Goal: Task Accomplishment & Management: Manage account settings

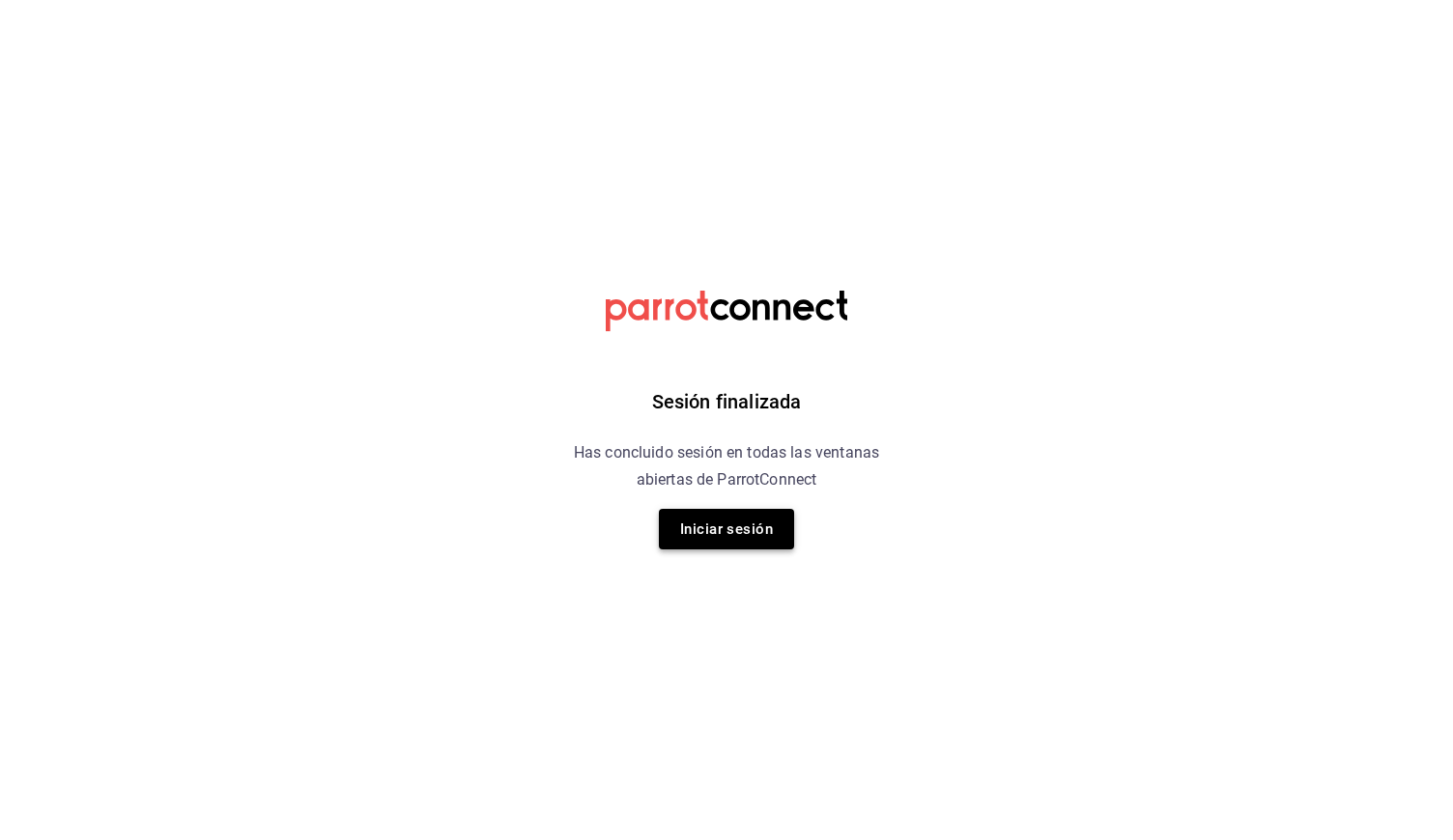
click at [673, 542] on button "Iniciar sesión" at bounding box center [726, 529] width 136 height 41
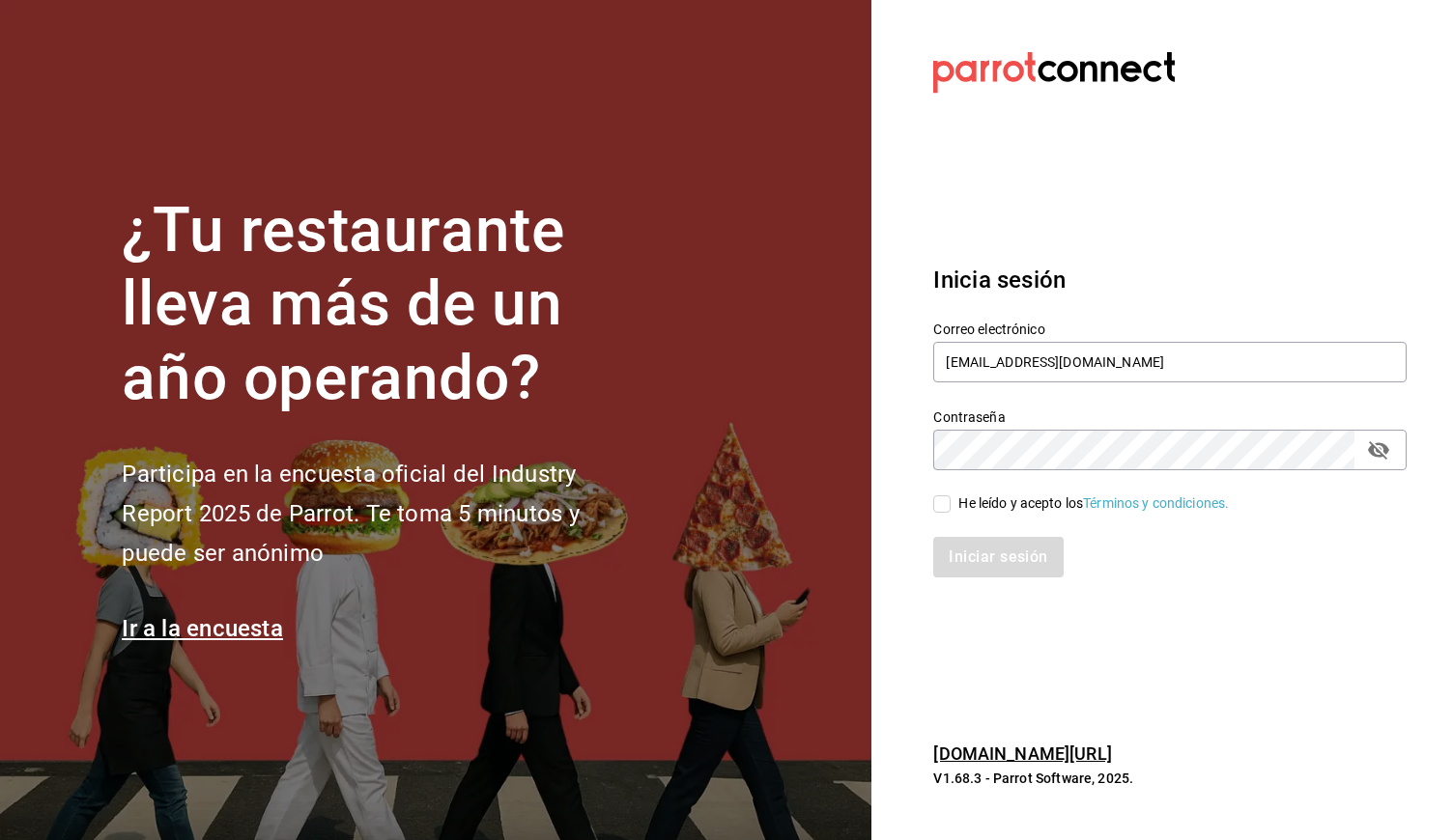
click at [959, 505] on div "He leído y acepto los Términos y condiciones." at bounding box center [1092, 503] width 270 height 20
click at [951, 505] on input "He leído y acepto los Términos y condiciones." at bounding box center [941, 503] width 17 height 17
checkbox input "true"
click at [977, 547] on button "Iniciar sesión" at bounding box center [999, 557] width 132 height 41
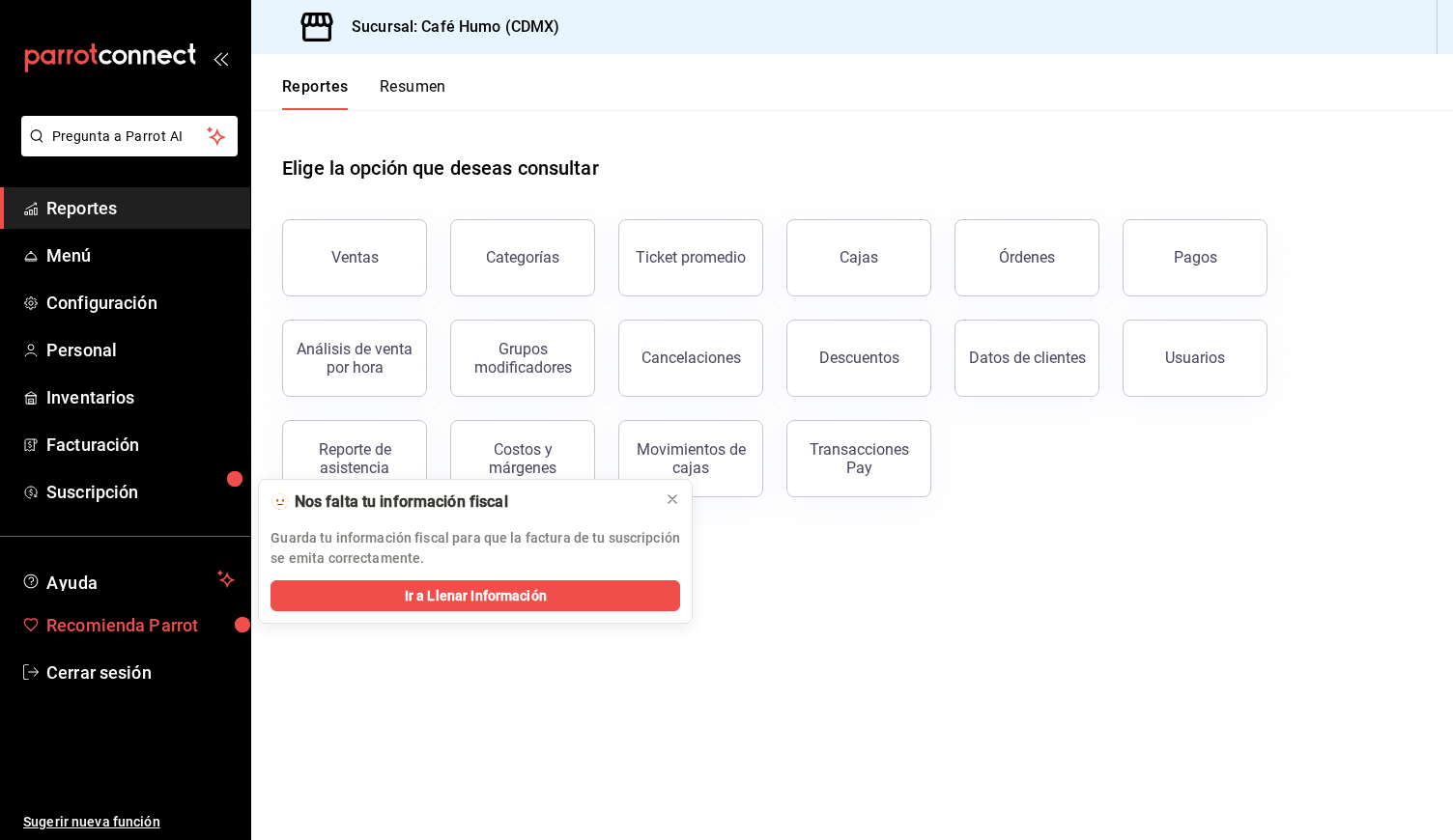
click at [118, 614] on span "Recomienda Parrot" at bounding box center [141, 625] width 188 height 26
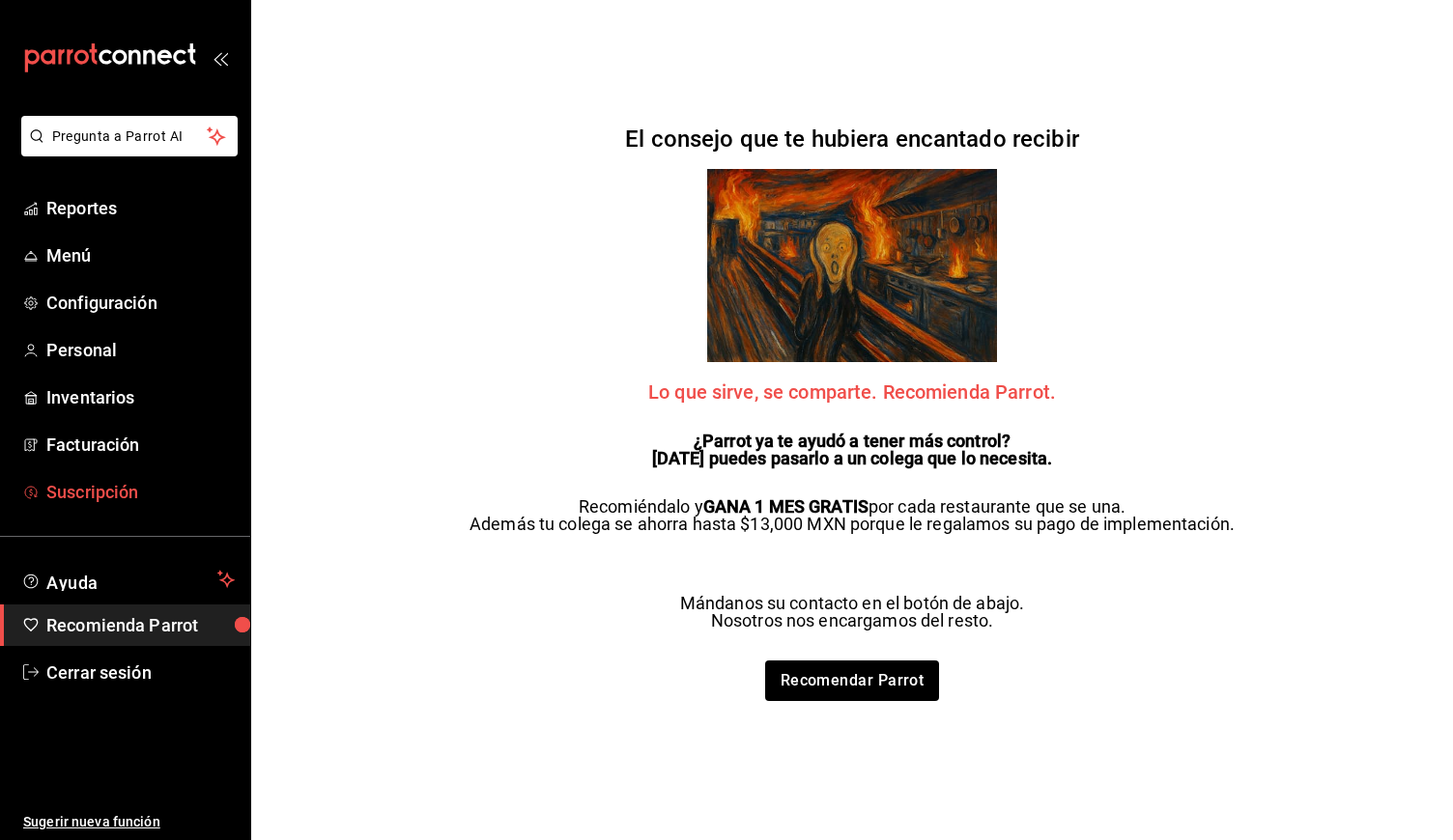
click at [134, 478] on link "Suscripción" at bounding box center [125, 492] width 250 height 42
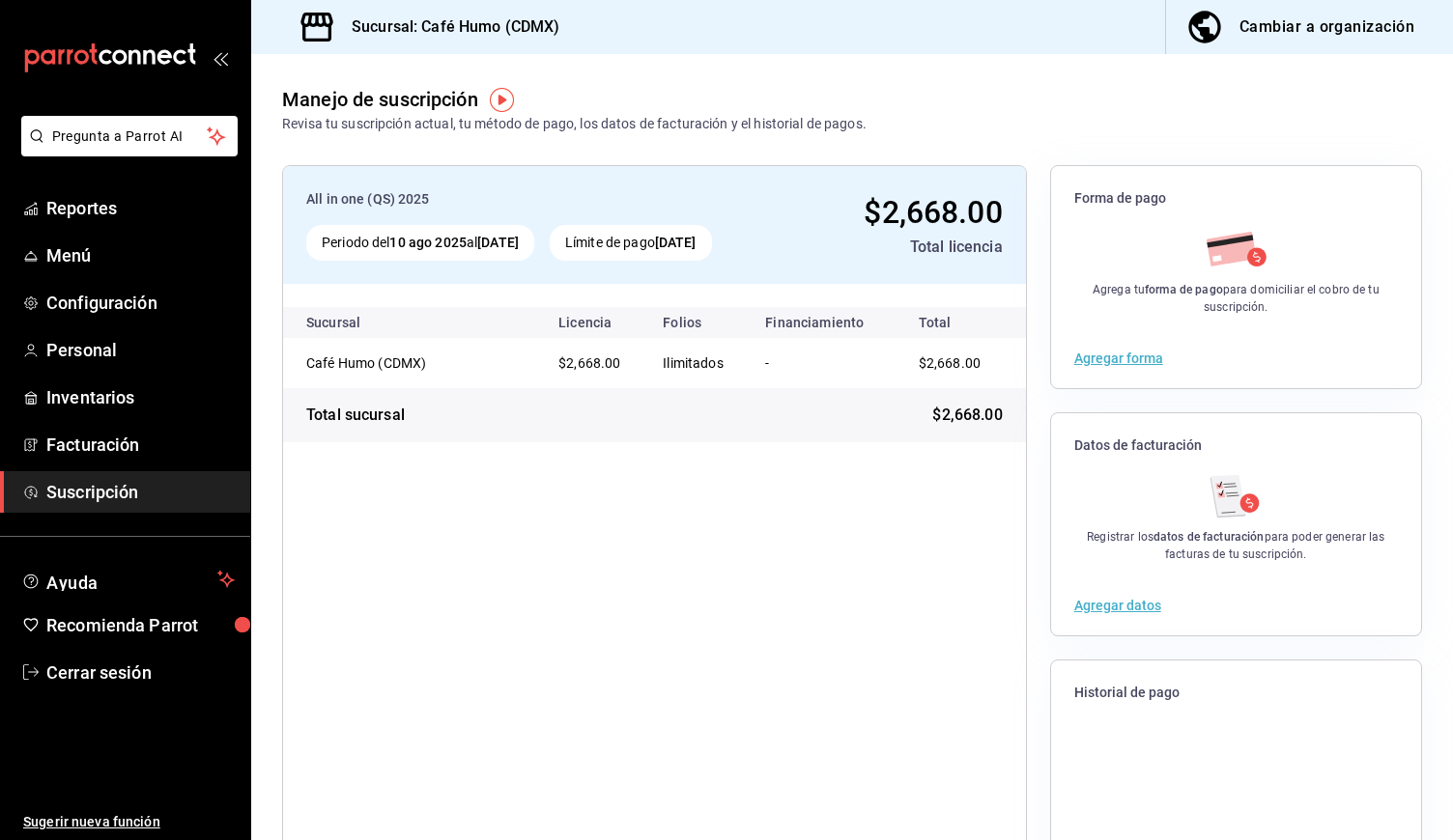
click at [1106, 606] on button "Agregar datos" at bounding box center [1117, 606] width 87 height 14
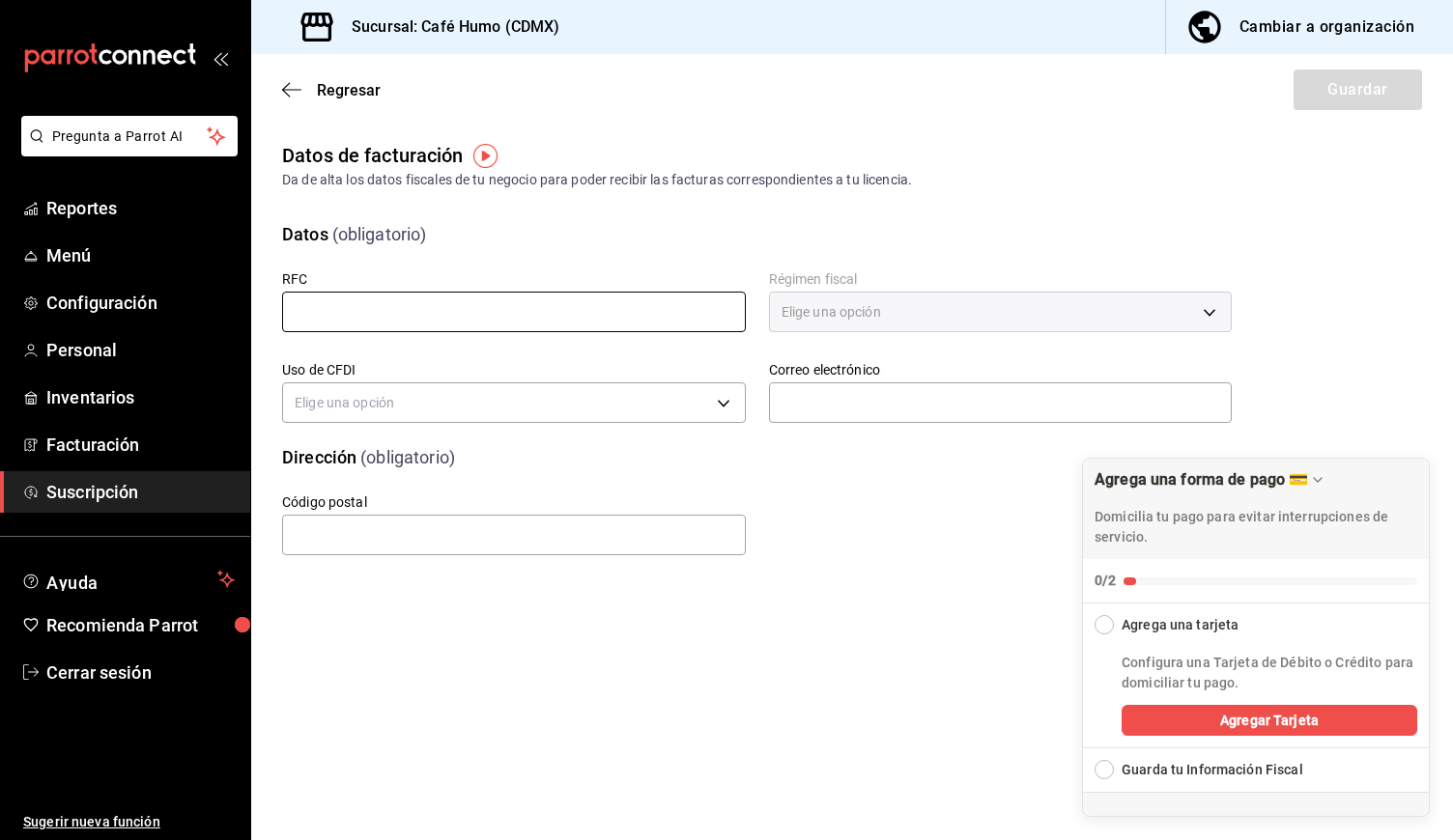
click at [503, 312] on input "text" at bounding box center [513, 312] width 463 height 41
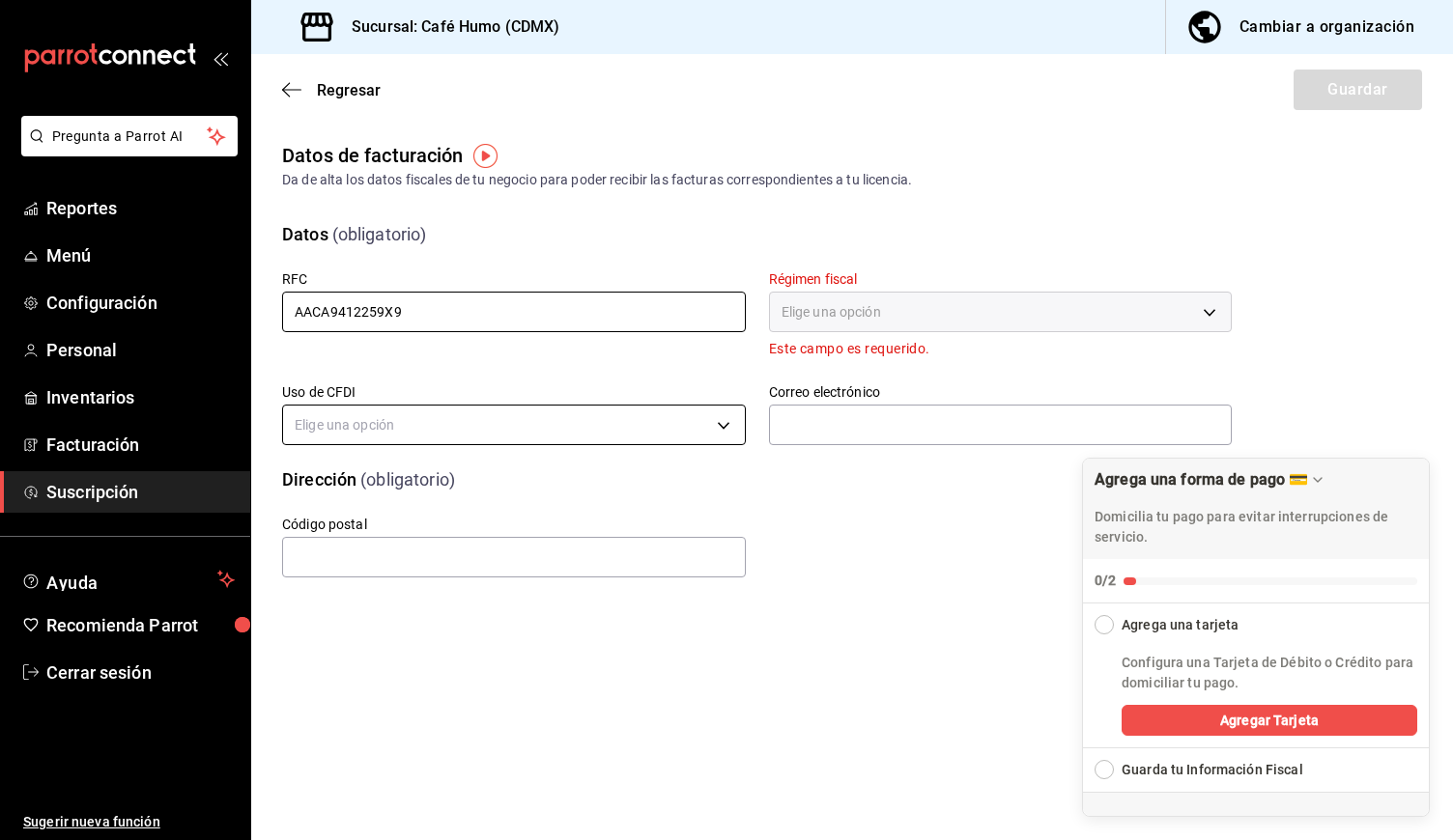
type input "AACA9412259X9"
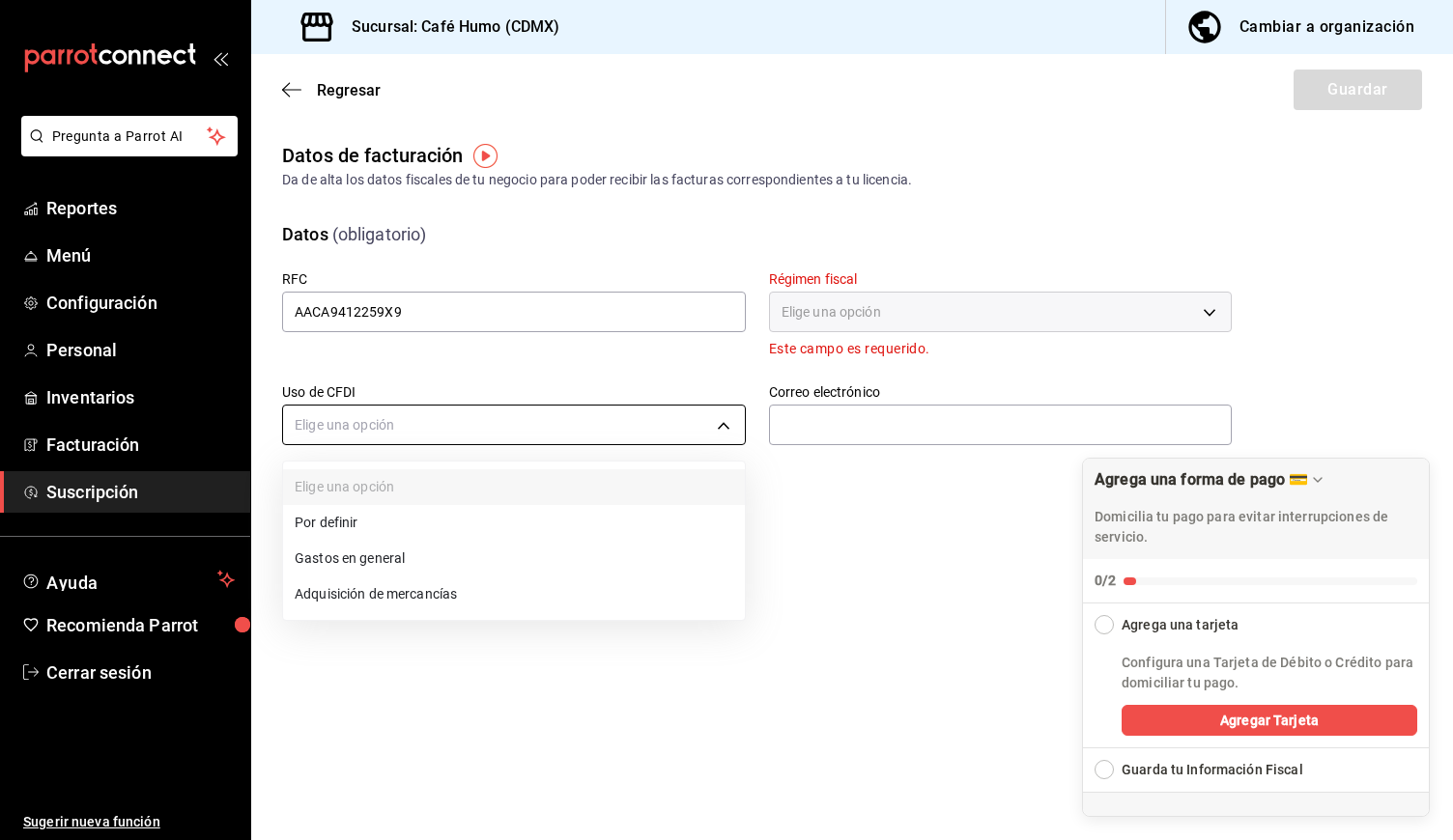
click at [485, 426] on body "Pregunta a Parrot AI Reportes Menú Configuración Personal Inventarios Facturaci…" at bounding box center [726, 420] width 1453 height 840
click at [402, 554] on li "Gastos en general" at bounding box center [513, 559] width 461 height 36
type input "G03"
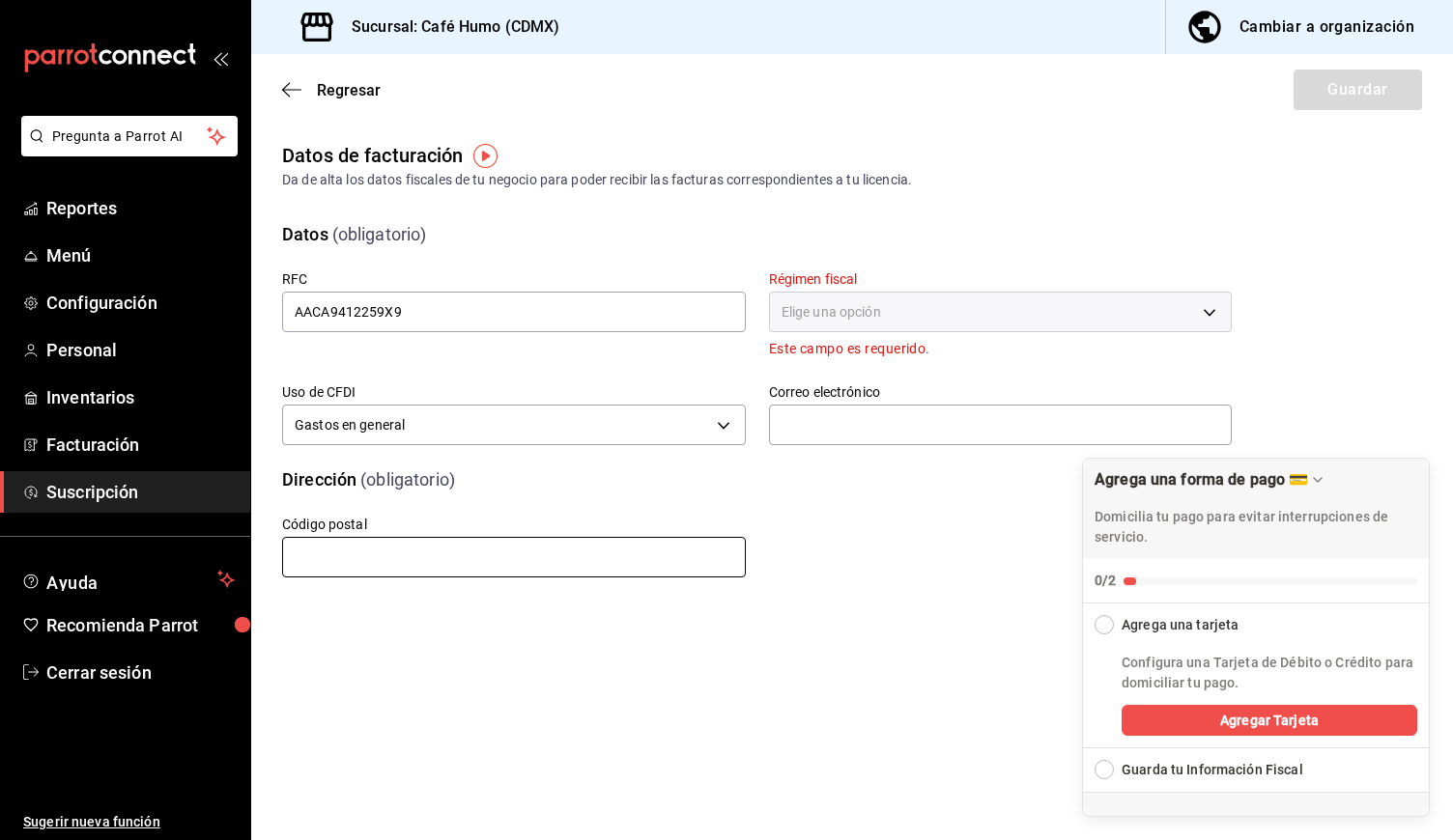
click at [453, 555] on input "text" at bounding box center [513, 557] width 463 height 41
type input "06100"
click at [905, 320] on div "Elige una opción" at bounding box center [1000, 312] width 463 height 41
click at [1211, 308] on div "Elige una opción" at bounding box center [1000, 312] width 463 height 41
click at [1372, 364] on div "Datos (obligatorio) RFC AACA9412259X9 Régimen fiscal Elige una opción Este camp…" at bounding box center [852, 325] width 1140 height 253
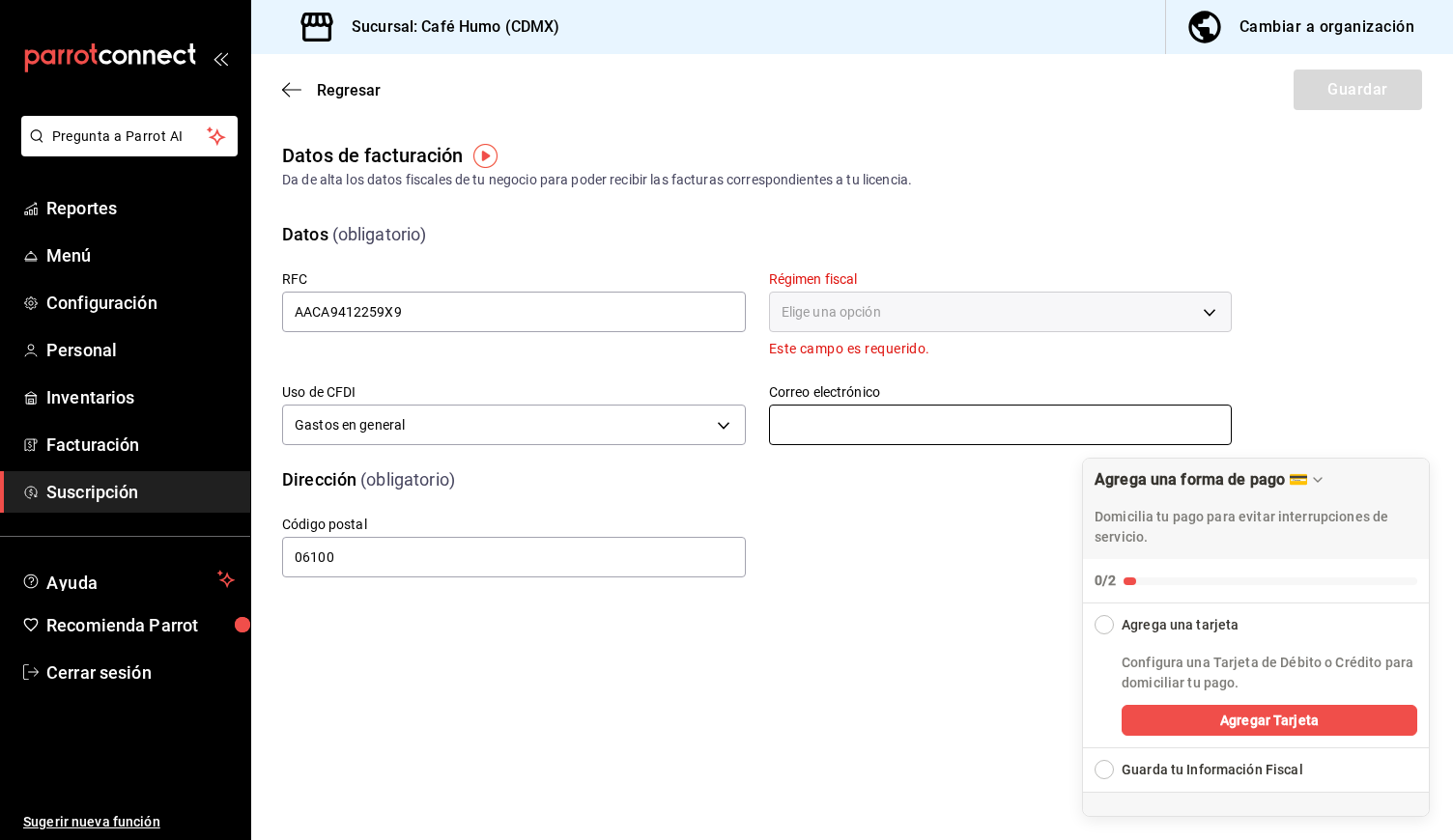
click at [795, 423] on input "text" at bounding box center [1000, 424] width 463 height 41
click at [849, 318] on div "Elige una opción" at bounding box center [1000, 312] width 463 height 41
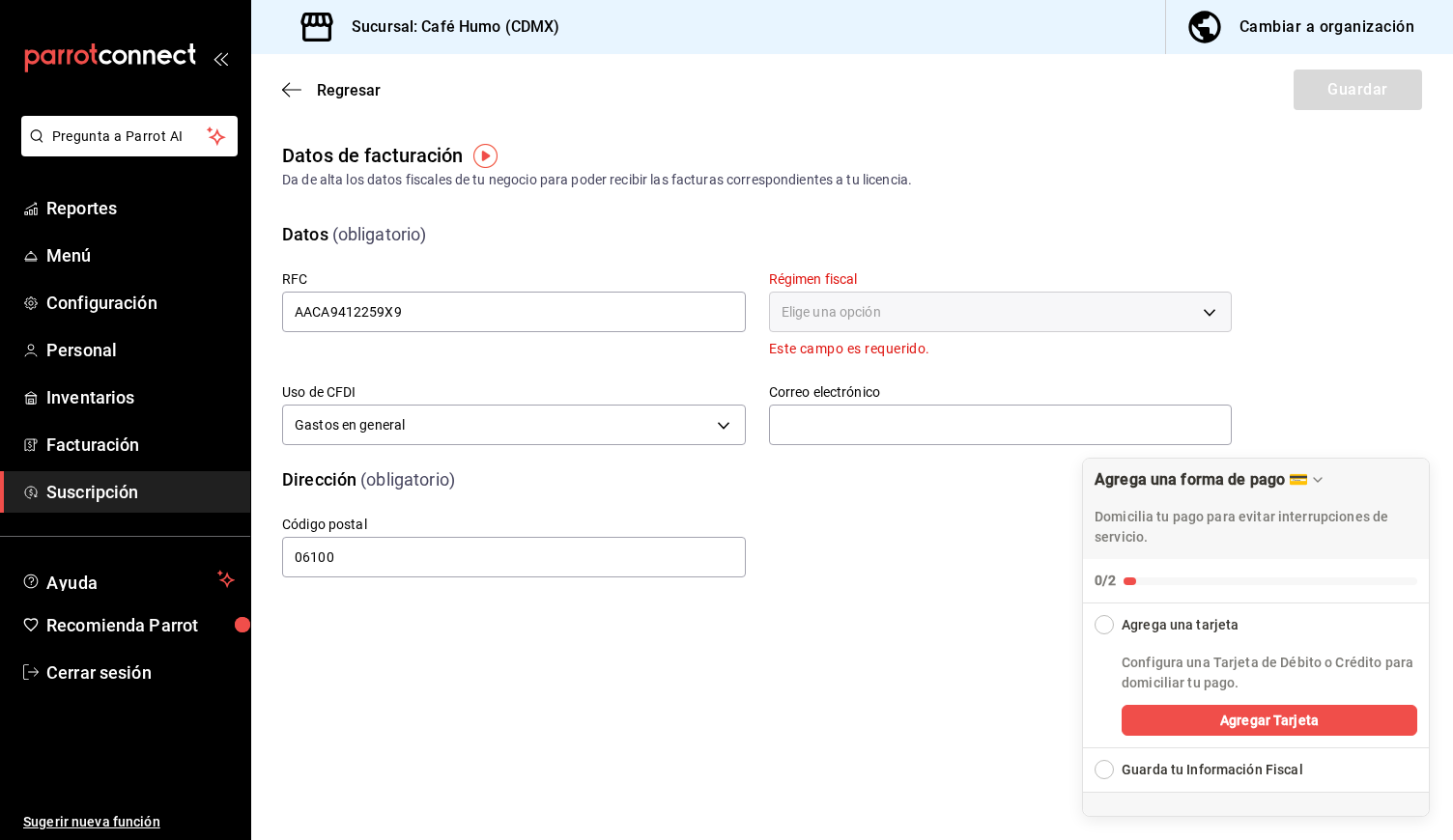
click at [849, 318] on div "Elige una opción" at bounding box center [1000, 312] width 463 height 41
click at [1214, 309] on div "Elige una opción" at bounding box center [1000, 312] width 463 height 41
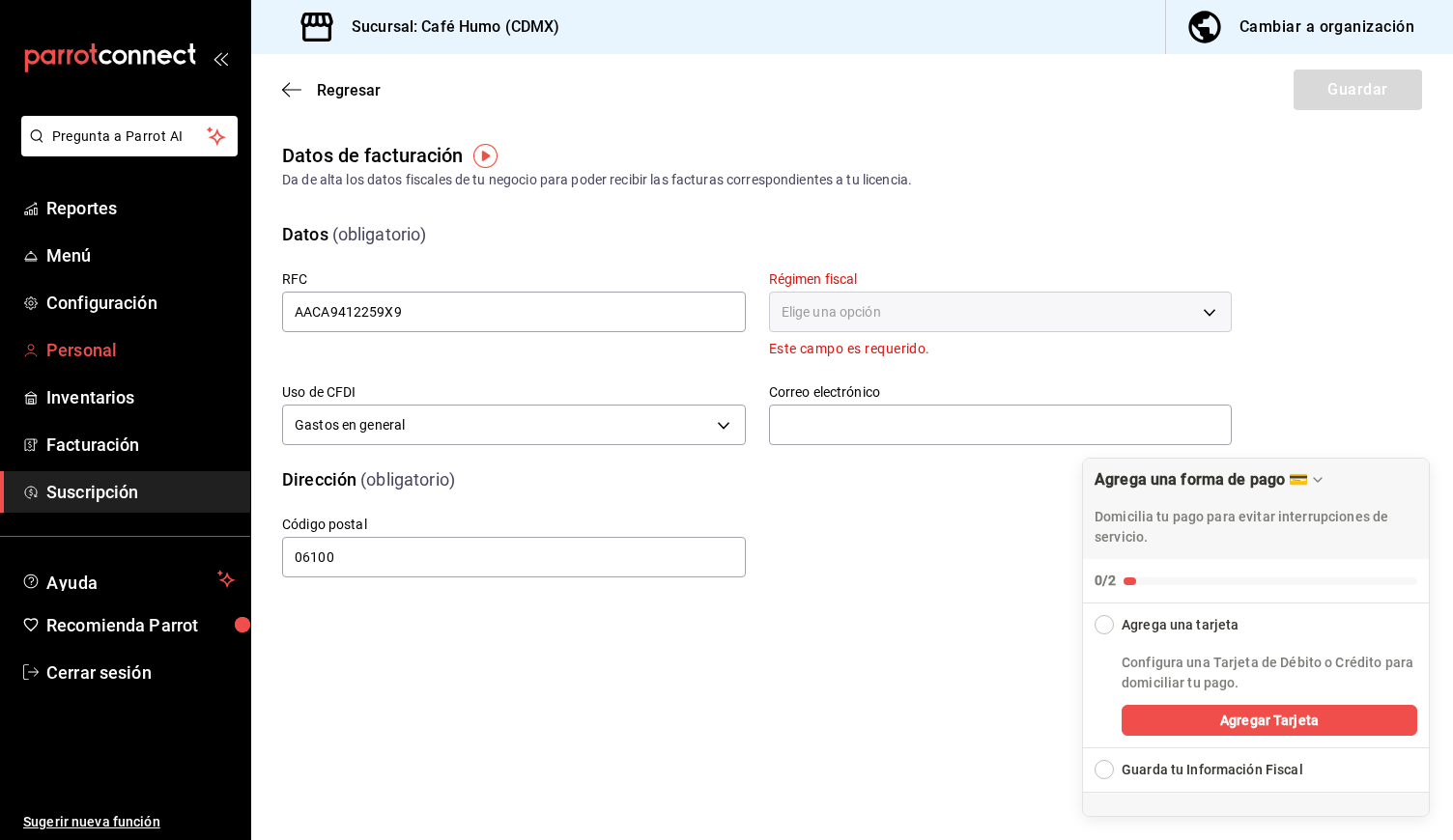
click at [125, 349] on span "Personal" at bounding box center [141, 350] width 188 height 26
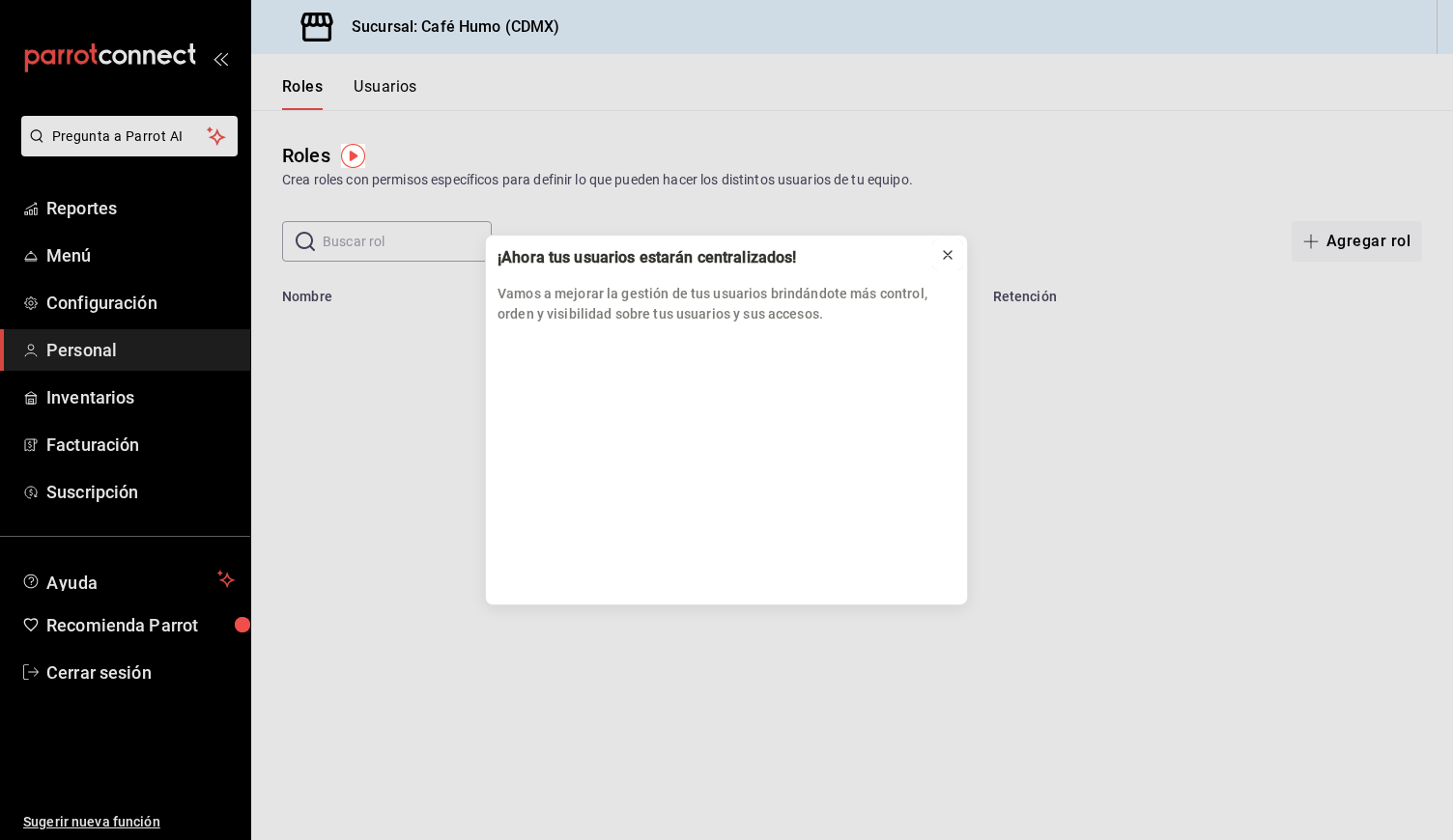
click at [942, 258] on icon at bounding box center [948, 255] width 16 height 16
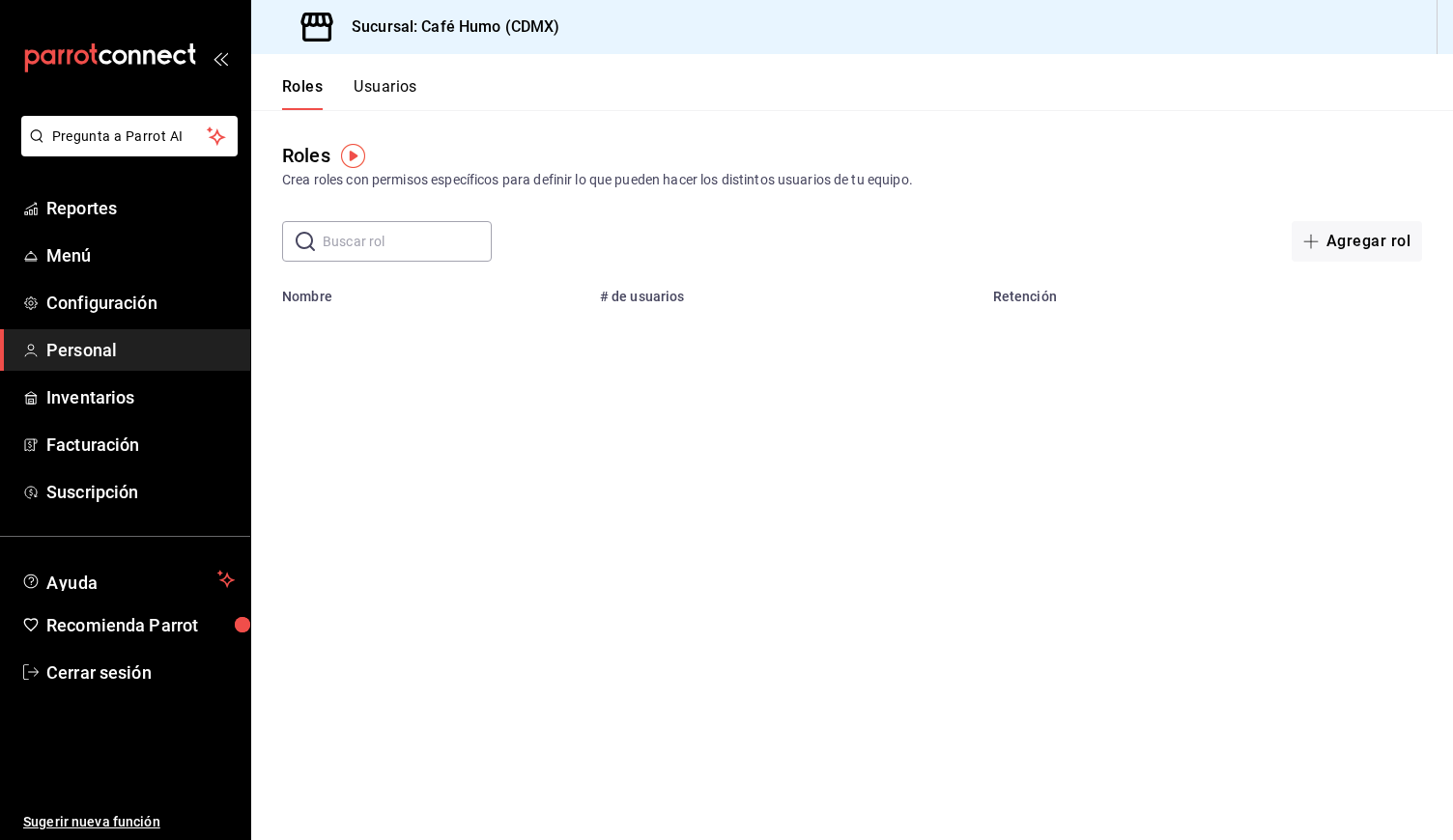
click at [387, 93] on button "Usuarios" at bounding box center [386, 94] width 64 height 33
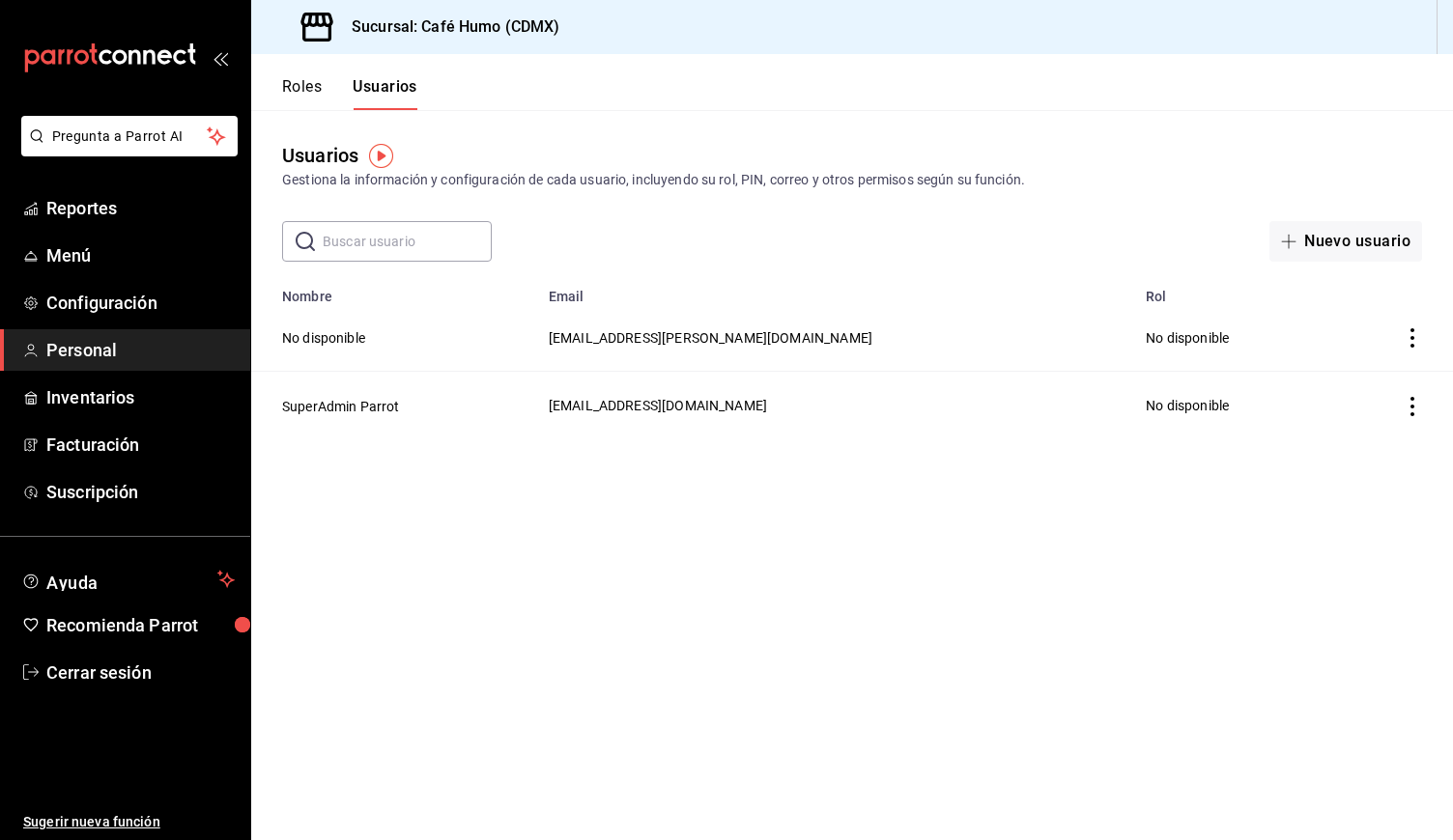
click at [301, 92] on button "Roles" at bounding box center [302, 94] width 40 height 33
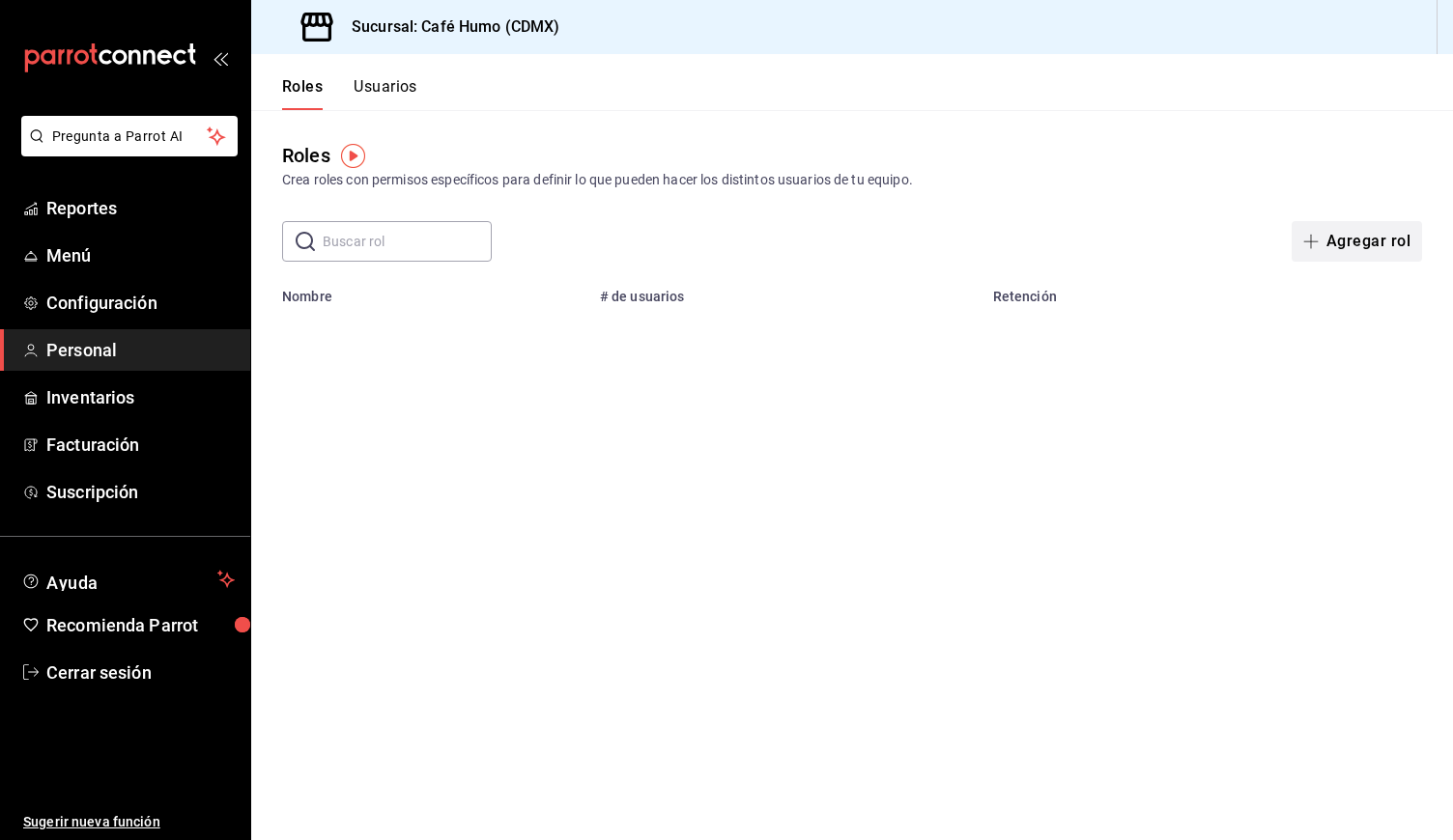
click at [1351, 254] on button "Agregar rol" at bounding box center [1356, 241] width 131 height 41
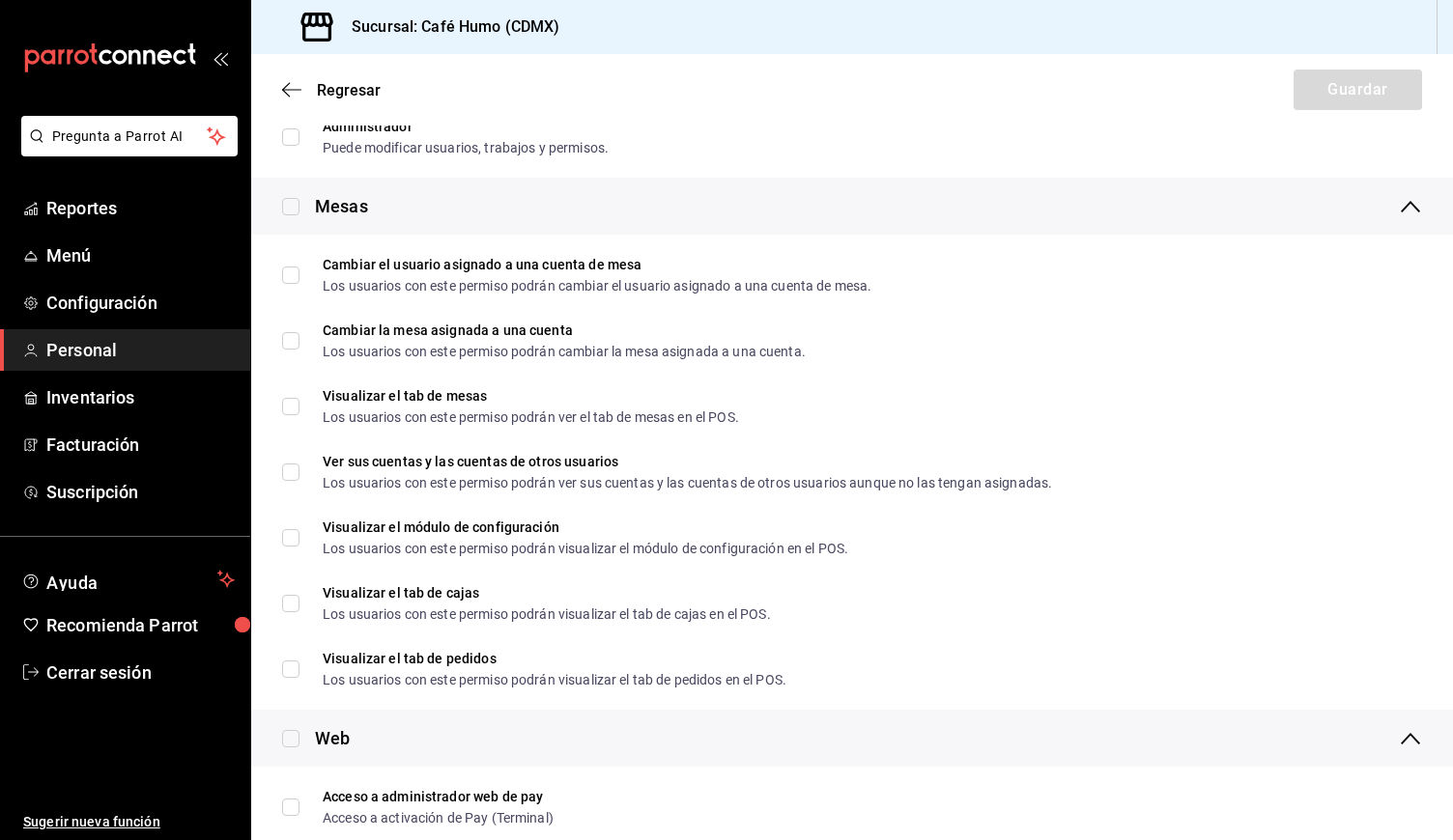
scroll to position [507, 0]
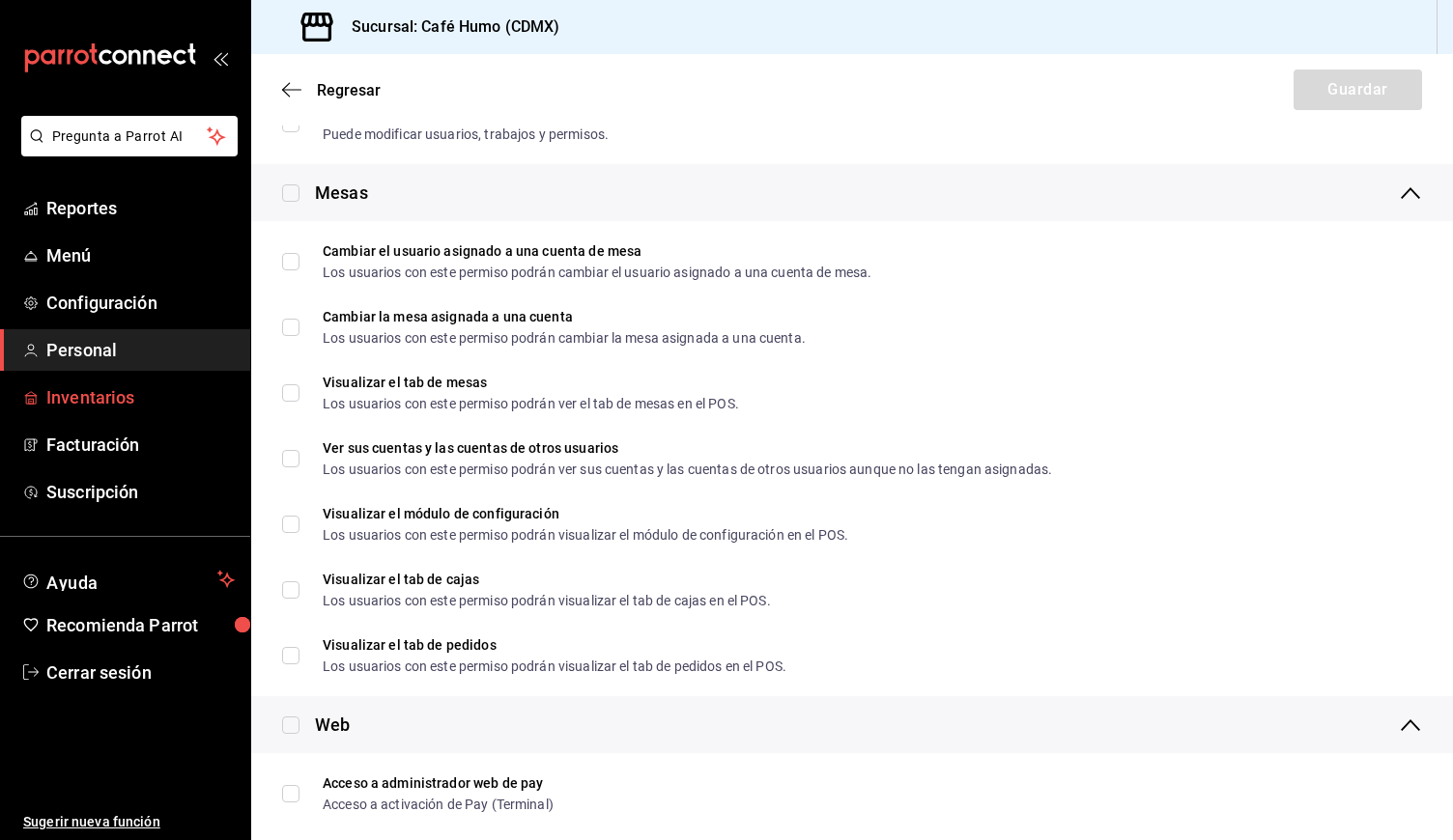
click at [112, 395] on span "Inventarios" at bounding box center [141, 398] width 188 height 26
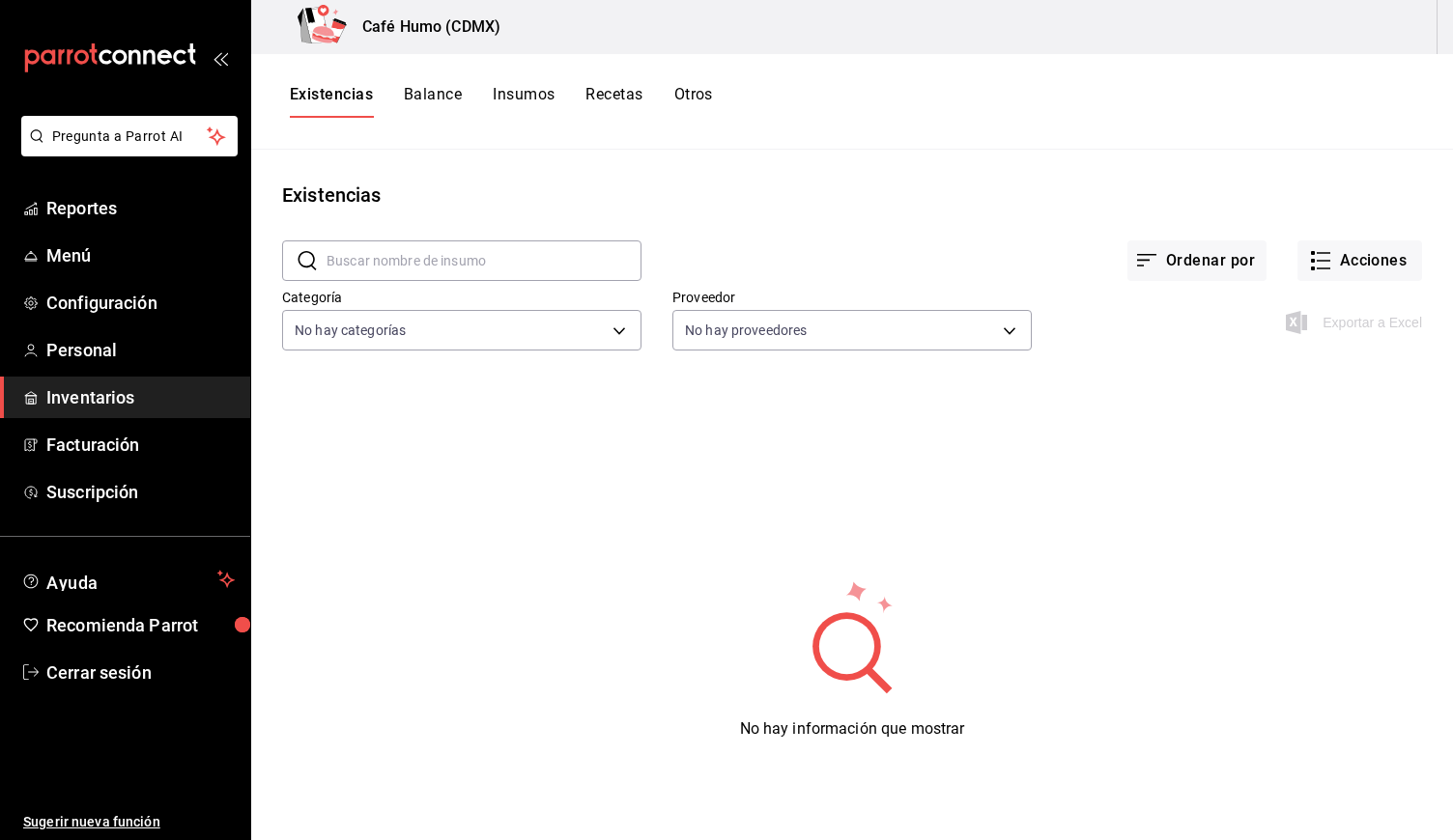
drag, startPoint x: 1452, startPoint y: 159, endPoint x: 1452, endPoint y: 247, distance: 88.0
click at [629, 341] on body "Pregunta a Parrot AI Reportes Menú Configuración Personal Inventarios Facturaci…" at bounding box center [726, 414] width 1453 height 827
click at [629, 341] on div at bounding box center [726, 420] width 1453 height 840
click at [1007, 319] on body "Pregunta a Parrot AI Reportes Menú Configuración Personal Inventarios Facturaci…" at bounding box center [726, 414] width 1453 height 827
click at [1007, 319] on div at bounding box center [726, 420] width 1453 height 840
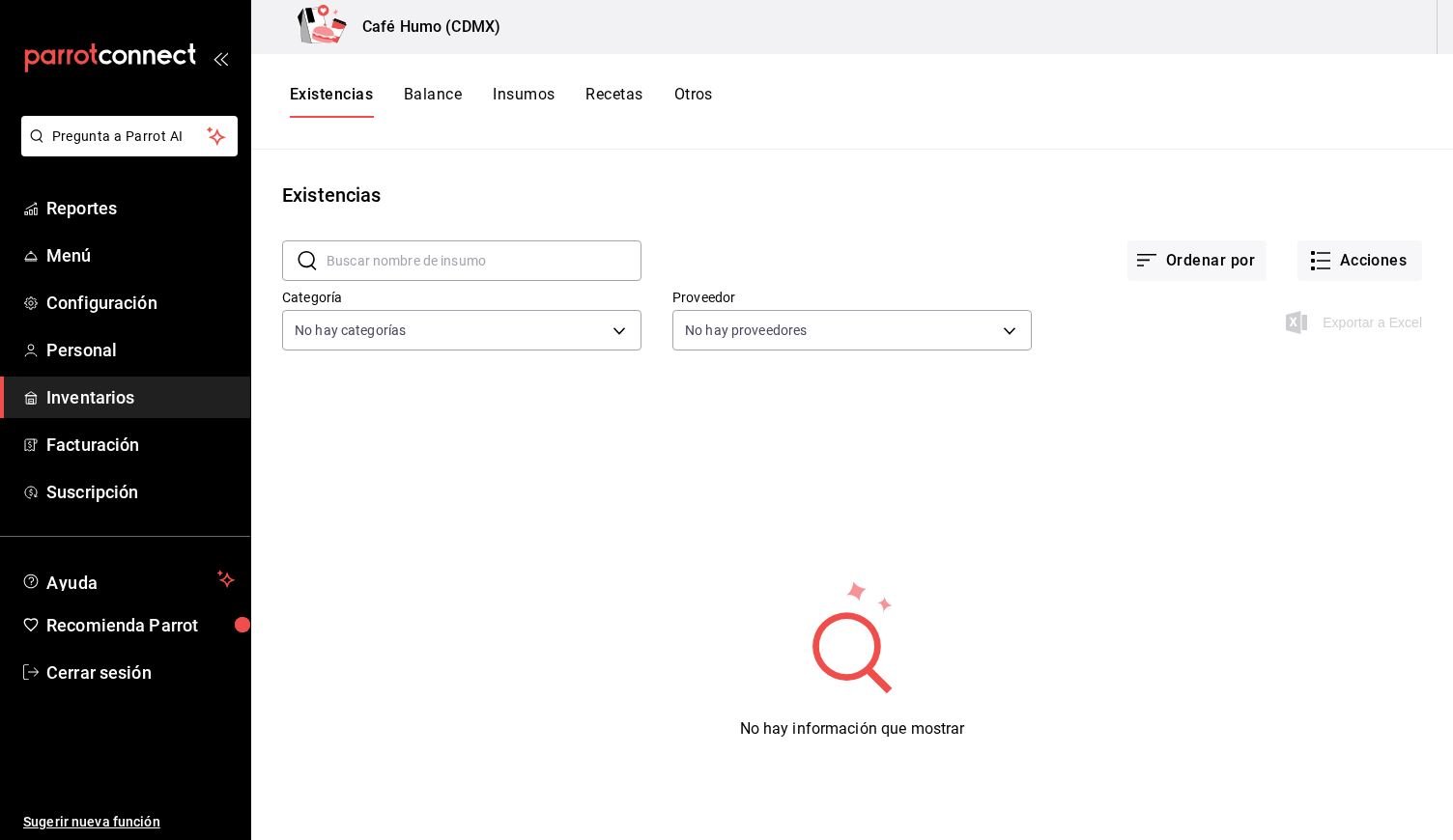
click at [1300, 322] on div "Exportar a Excel" at bounding box center [1355, 322] width 133 height 23
click at [137, 251] on span "Menú" at bounding box center [141, 255] width 188 height 26
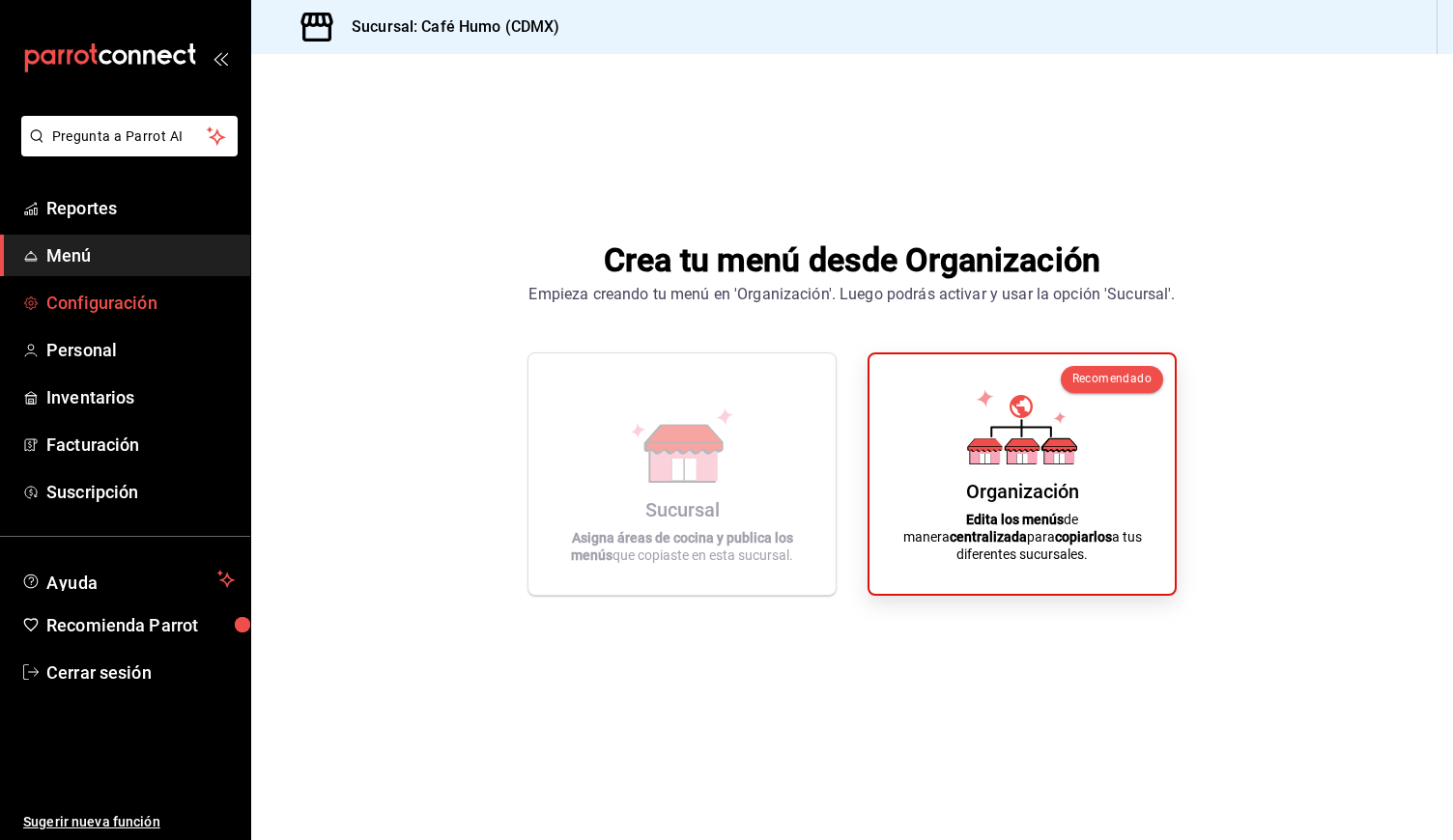
click at [171, 308] on span "Configuración" at bounding box center [141, 303] width 188 height 26
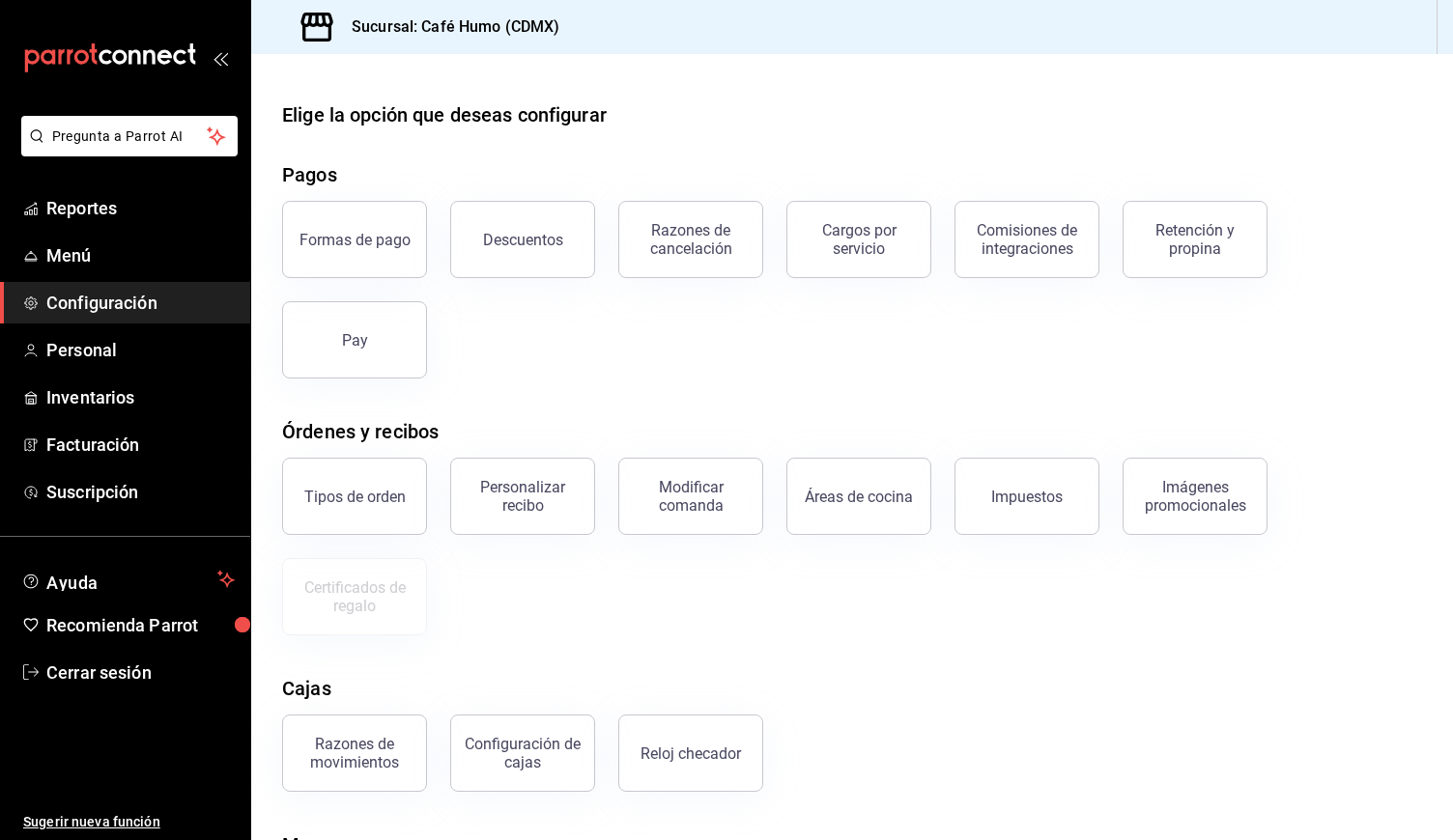
scroll to position [140, 0]
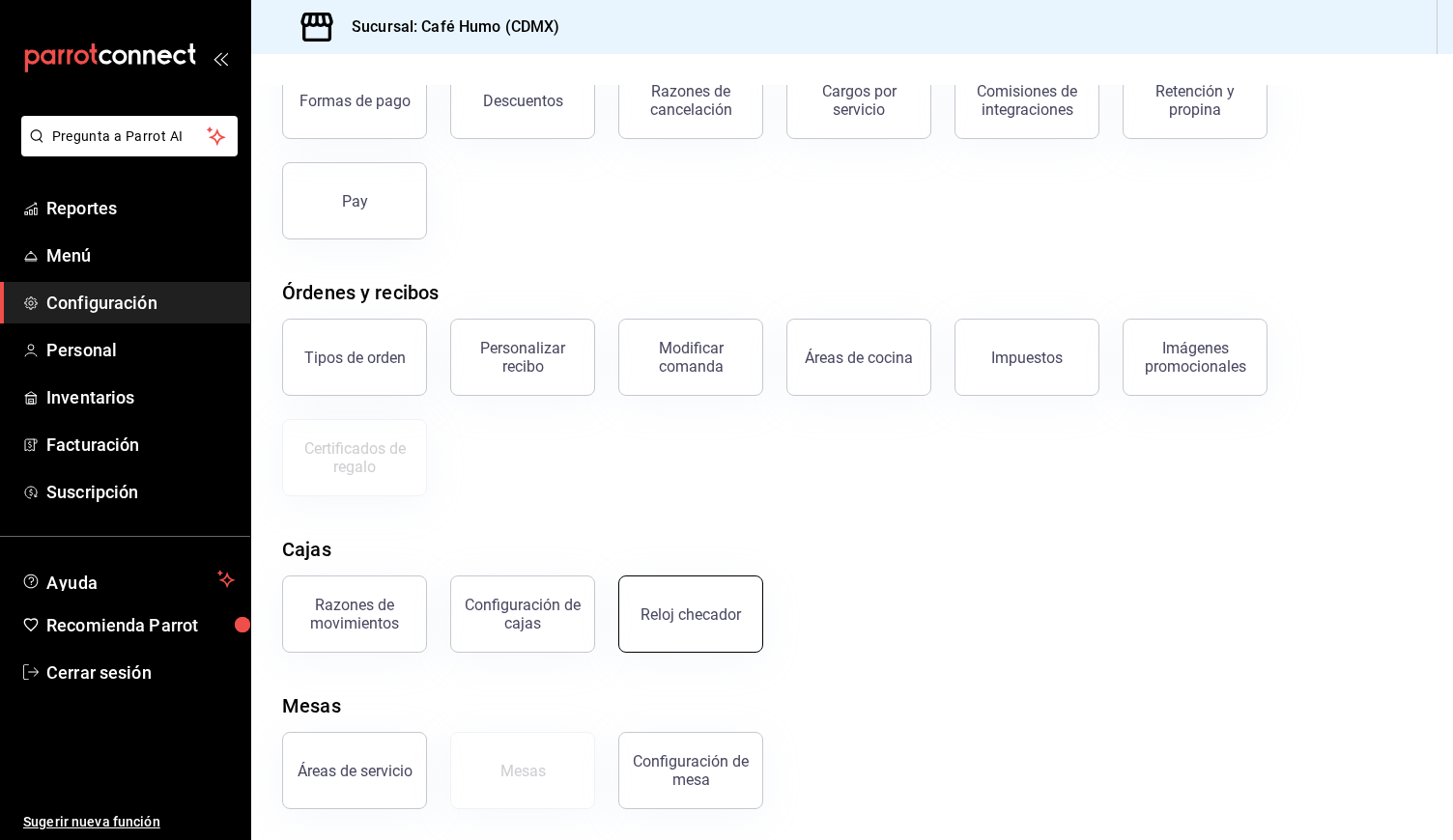
click at [645, 625] on button "Reloj checador" at bounding box center [690, 615] width 145 height 78
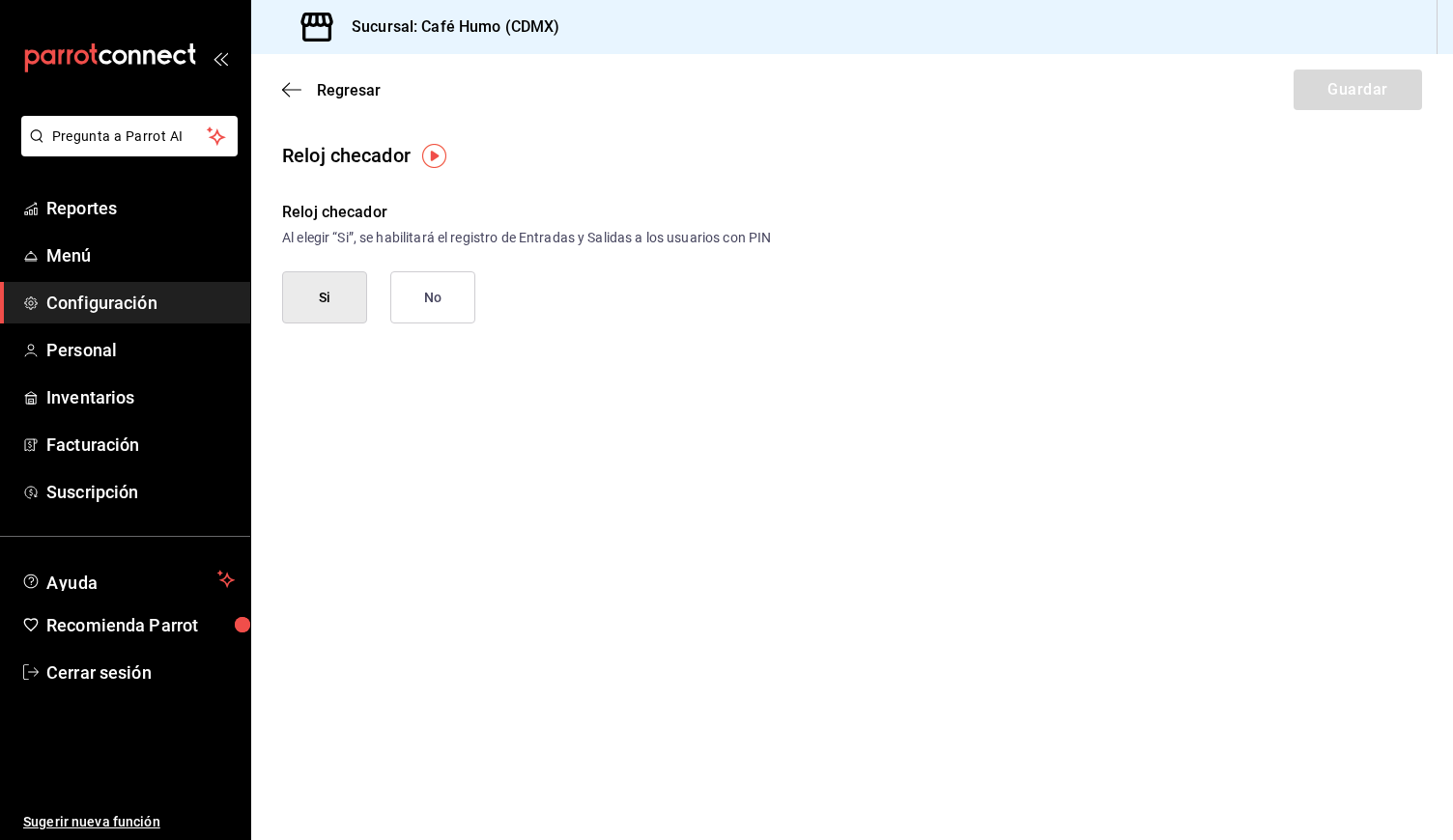
click at [322, 288] on button "Si" at bounding box center [324, 297] width 85 height 52
click at [1362, 107] on button "Guardar" at bounding box center [1357, 90] width 129 height 41
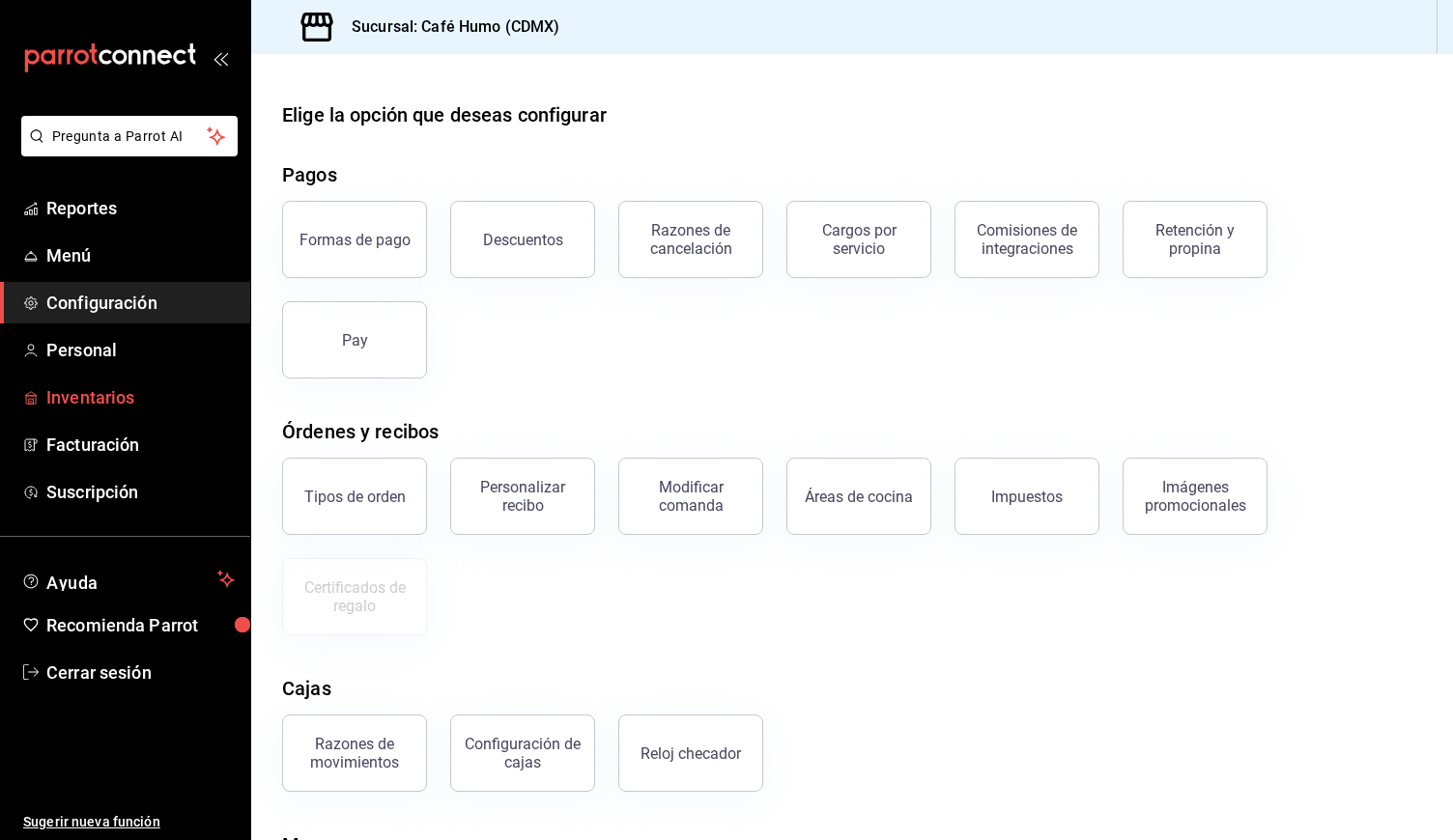
click at [108, 385] on span "Inventarios" at bounding box center [141, 398] width 188 height 26
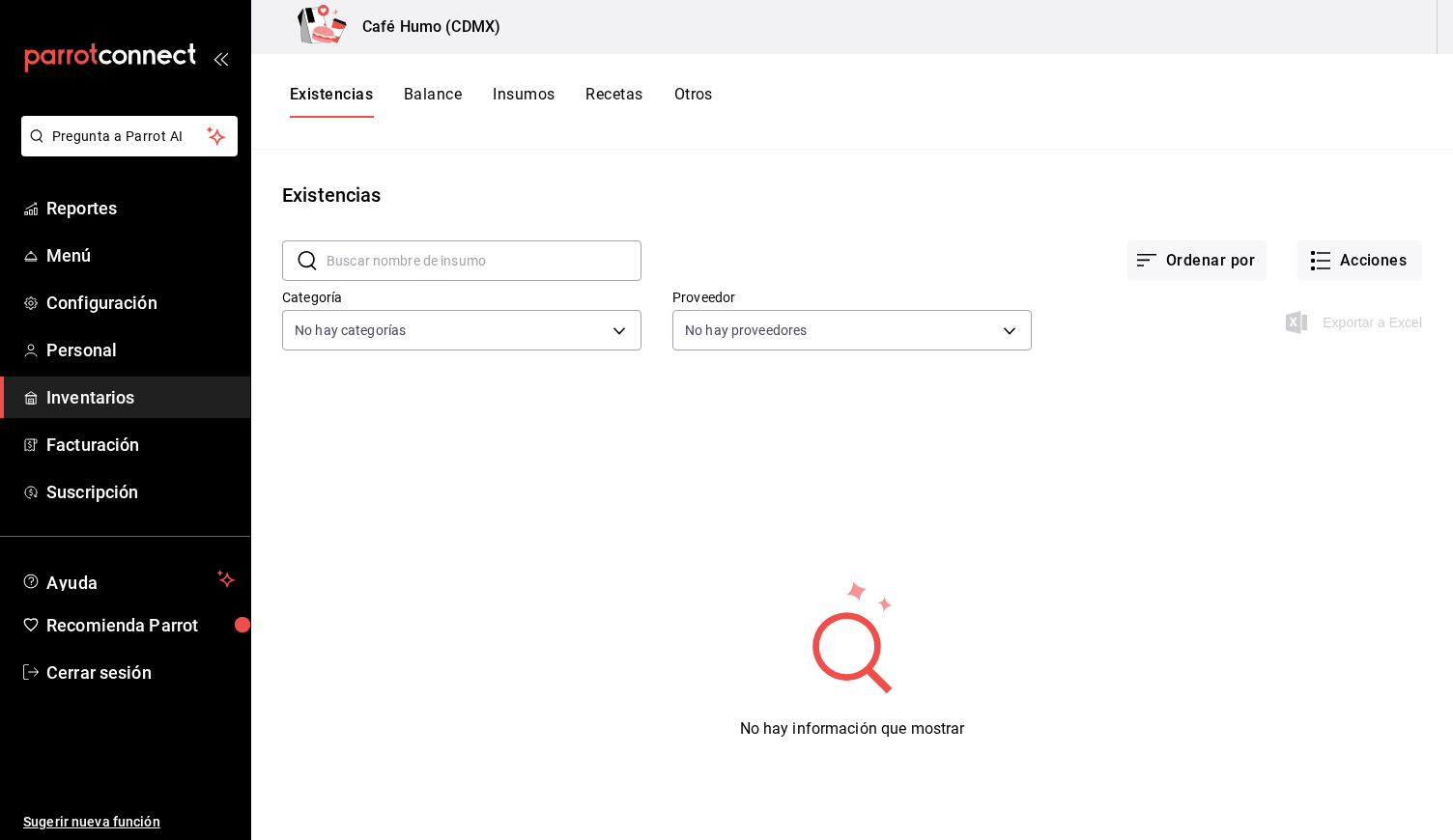
click at [632, 92] on button "Recetas" at bounding box center [613, 101] width 57 height 33
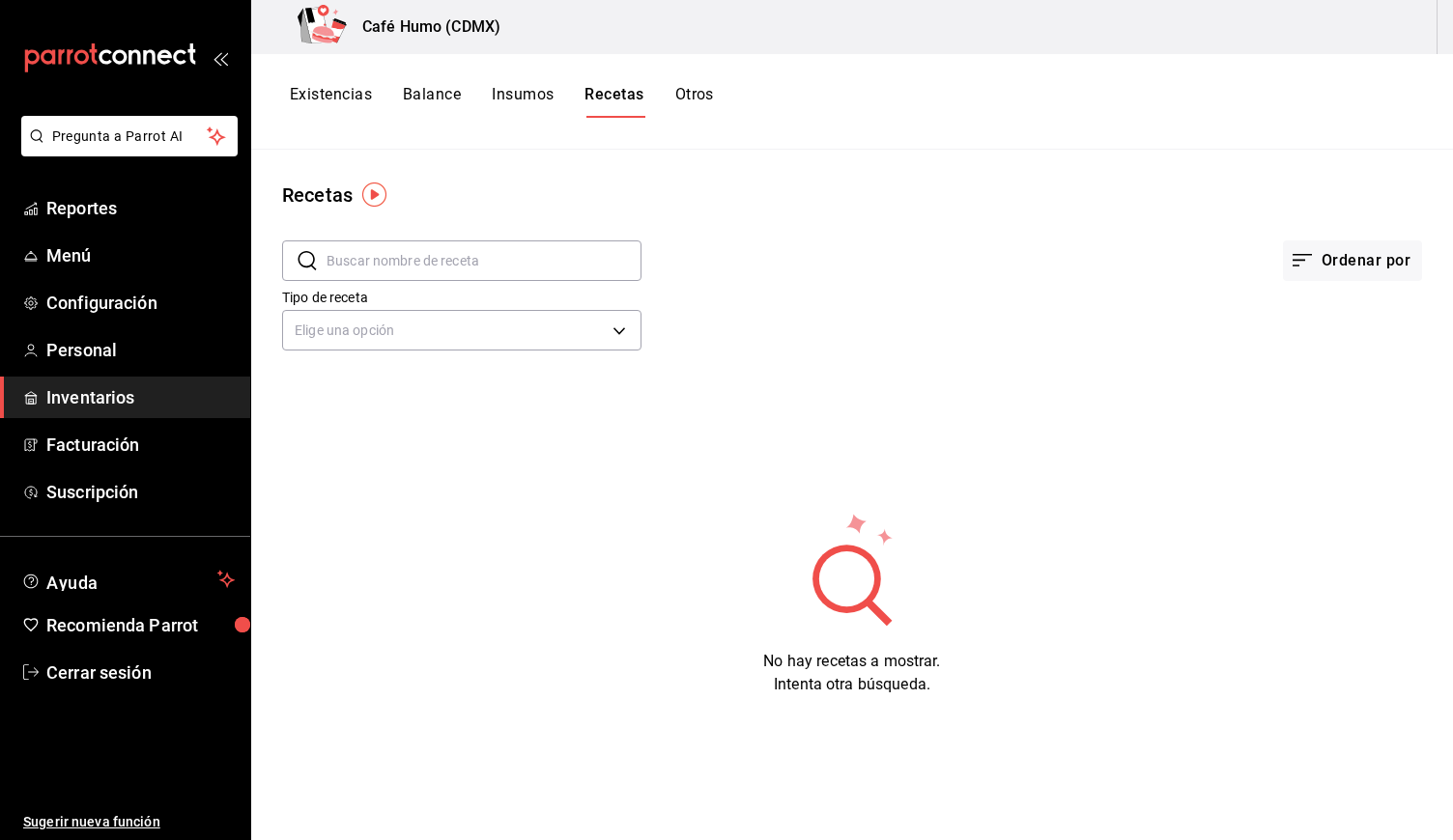
click at [697, 94] on button "Otros" at bounding box center [694, 101] width 39 height 33
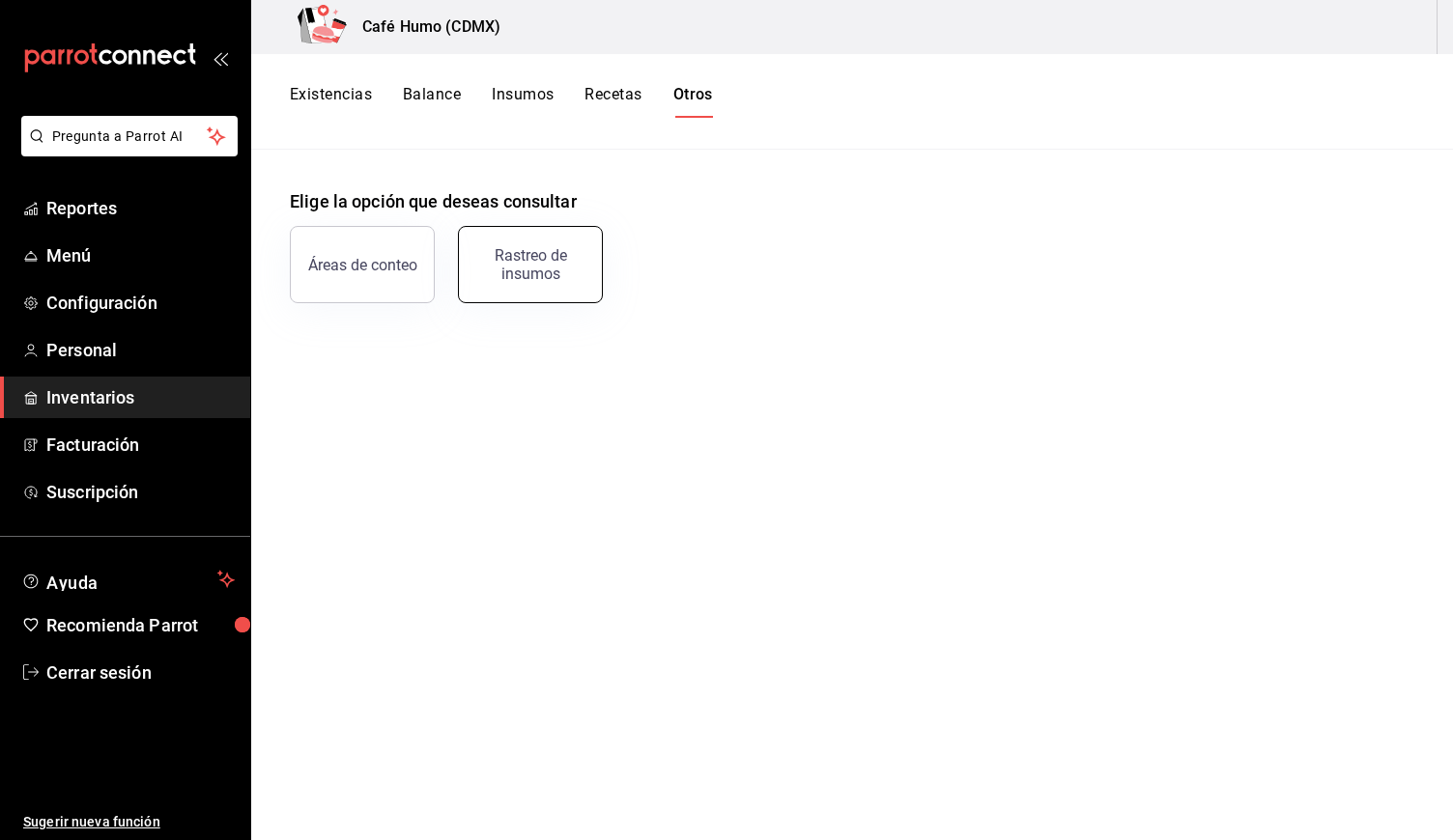
click at [547, 269] on div "Rastreo de insumos" at bounding box center [530, 264] width 120 height 37
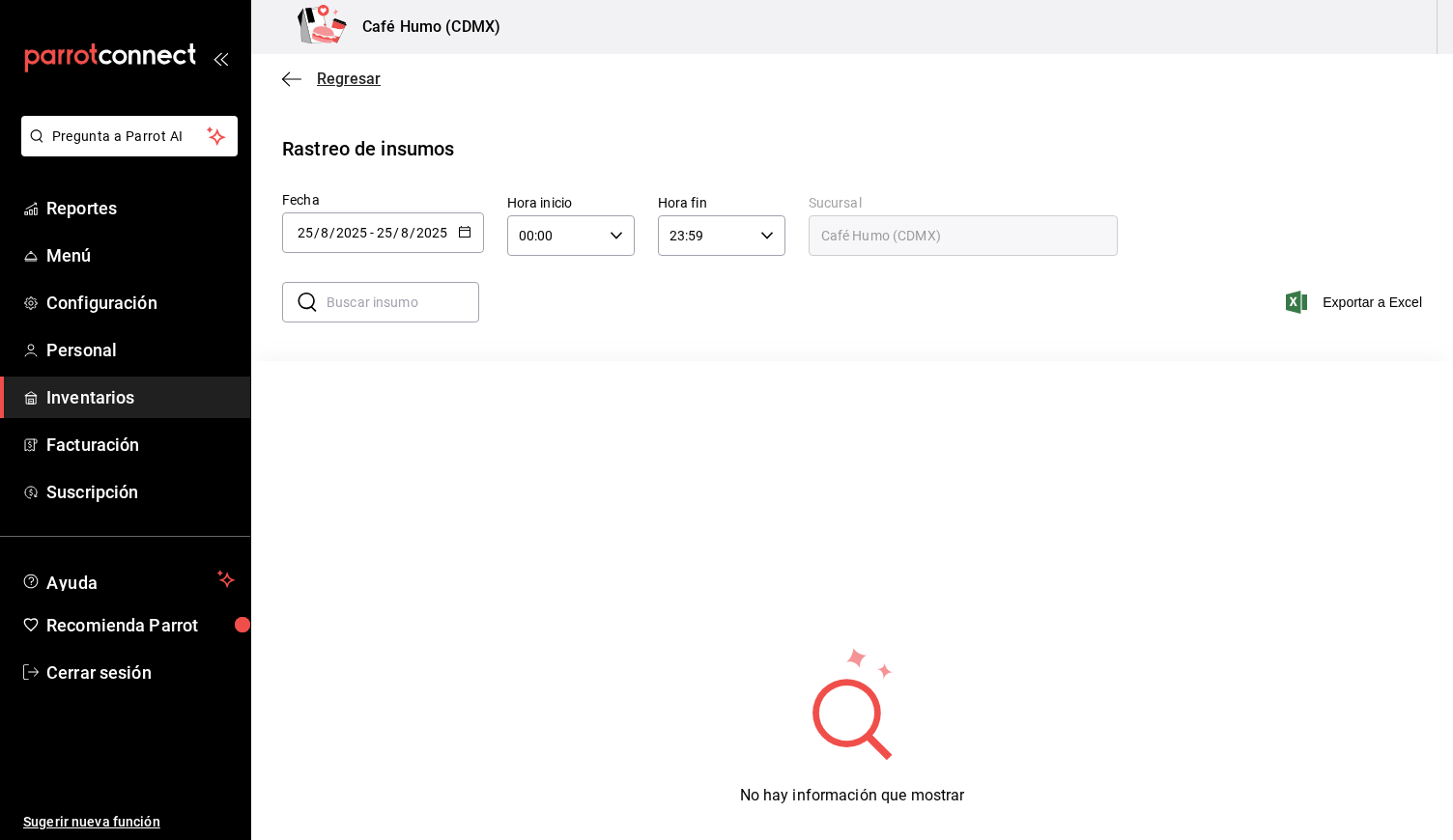
click at [291, 77] on icon "button" at bounding box center [291, 79] width 19 height 17
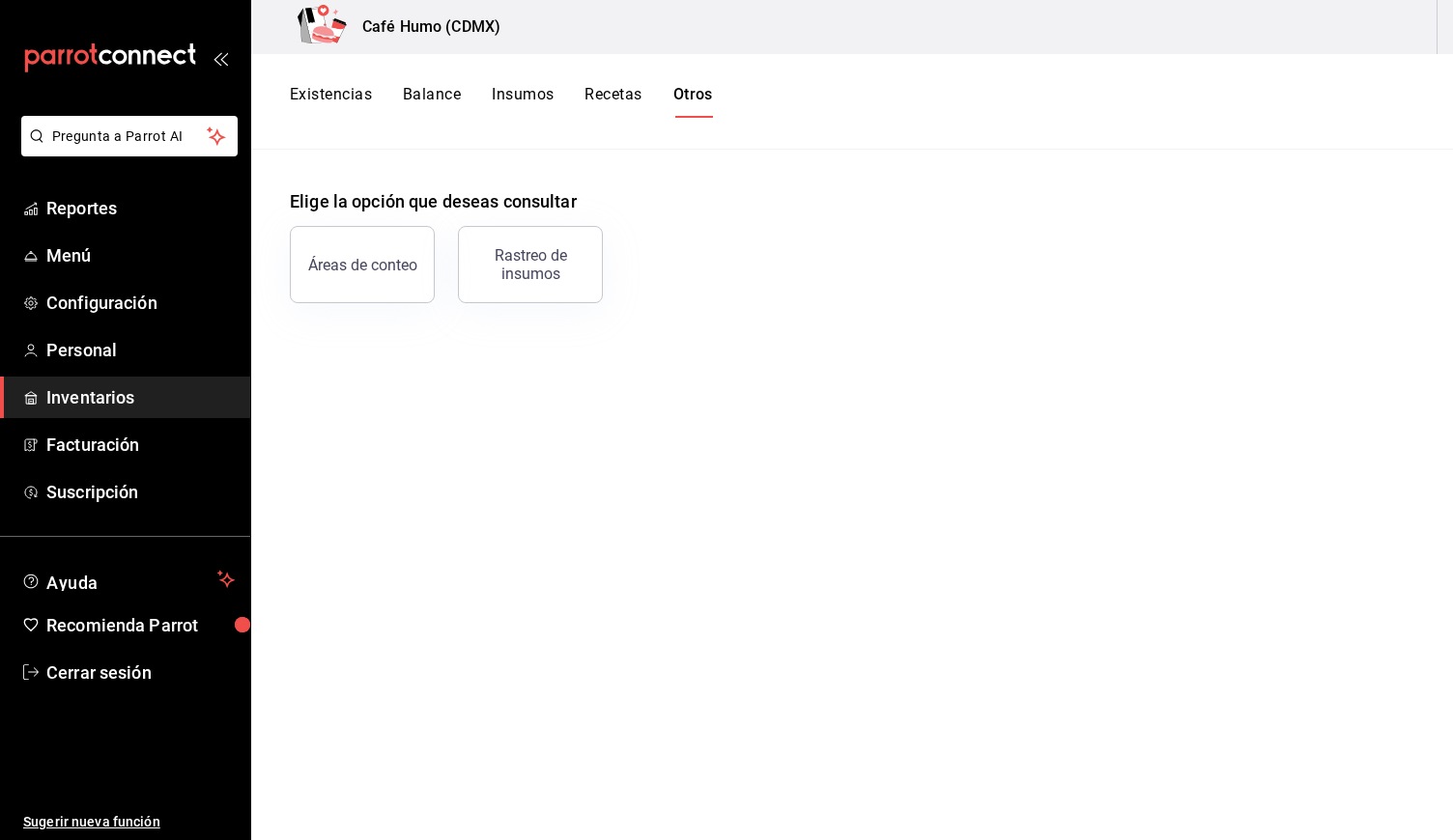
click at [331, 100] on button "Existencias" at bounding box center [331, 101] width 82 height 33
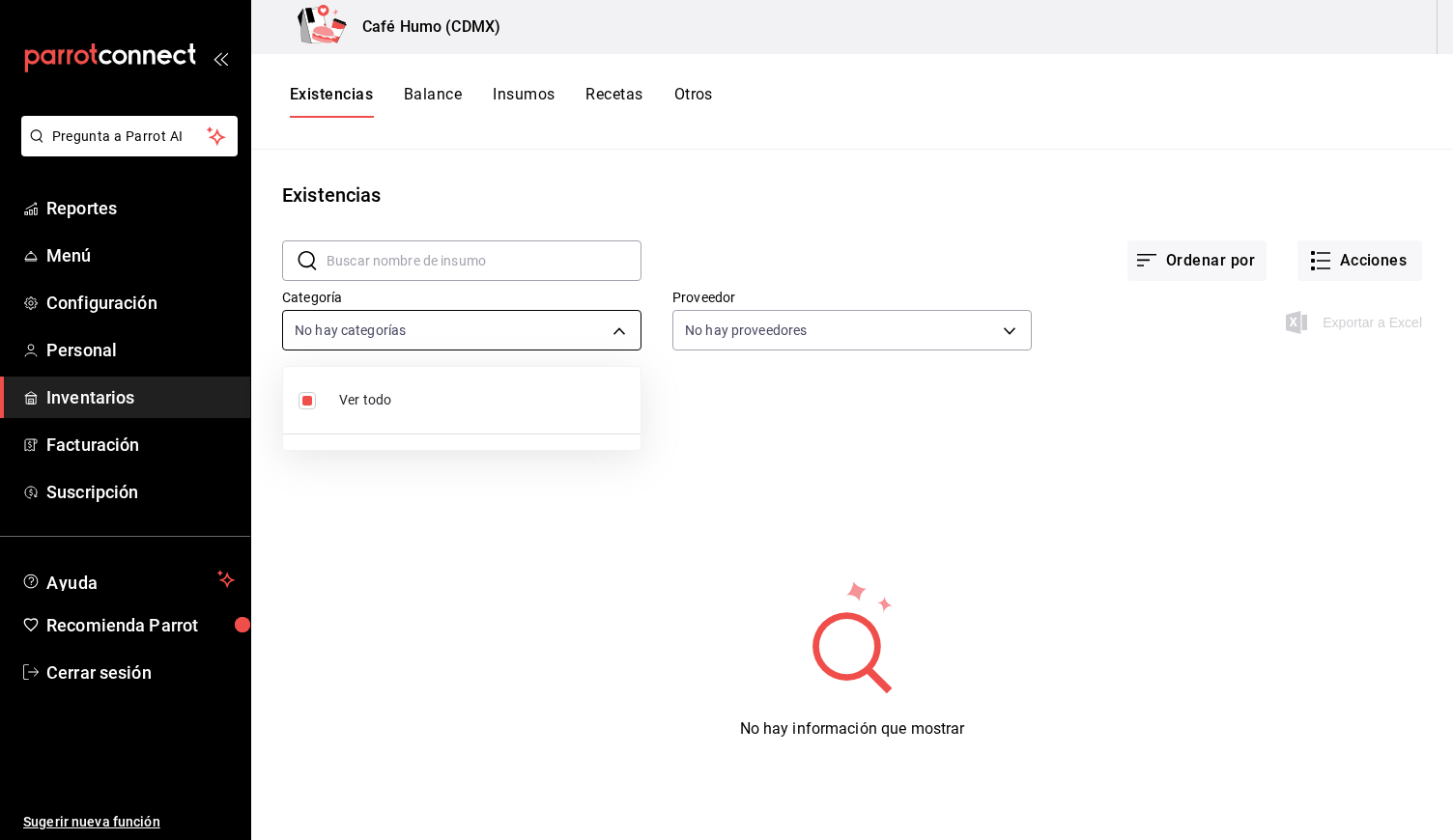
click at [621, 327] on body "Pregunta a Parrot AI Reportes Menú Configuración Personal Inventarios Facturaci…" at bounding box center [726, 414] width 1453 height 827
click at [374, 388] on li "Ver todo" at bounding box center [461, 400] width 358 height 51
click at [866, 331] on div at bounding box center [726, 420] width 1453 height 840
click at [1187, 522] on div "No hay información que mostrar" at bounding box center [852, 660] width 1202 height 483
click at [112, 390] on span "Inventarios" at bounding box center [141, 398] width 188 height 26
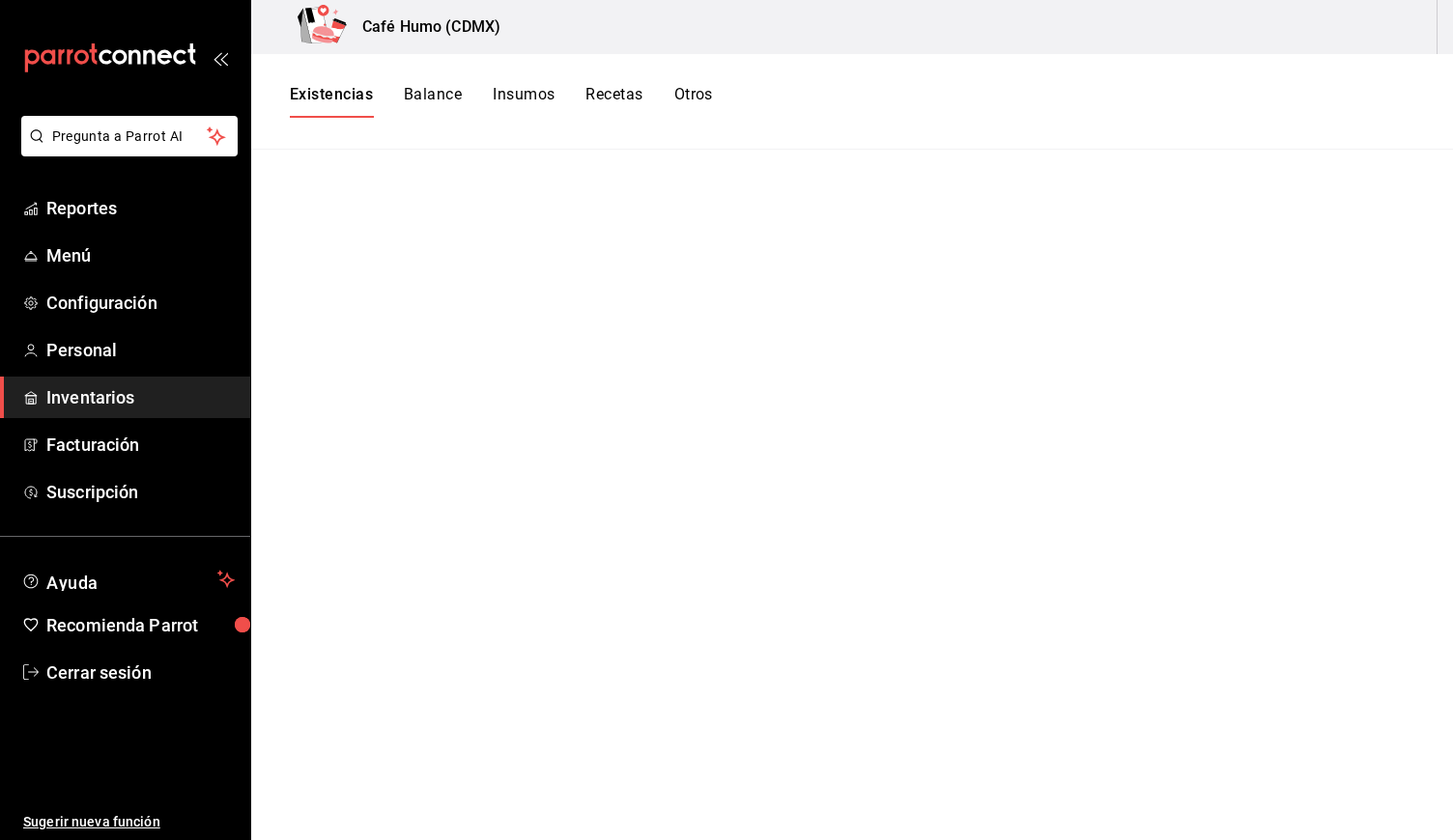
click at [94, 391] on span "Inventarios" at bounding box center [141, 398] width 188 height 26
click at [134, 466] on ul "Reportes Menú Configuración Personal Inventarios Facturación Suscripción" at bounding box center [125, 350] width 250 height 326
click at [135, 456] on span "Facturación" at bounding box center [141, 444] width 188 height 26
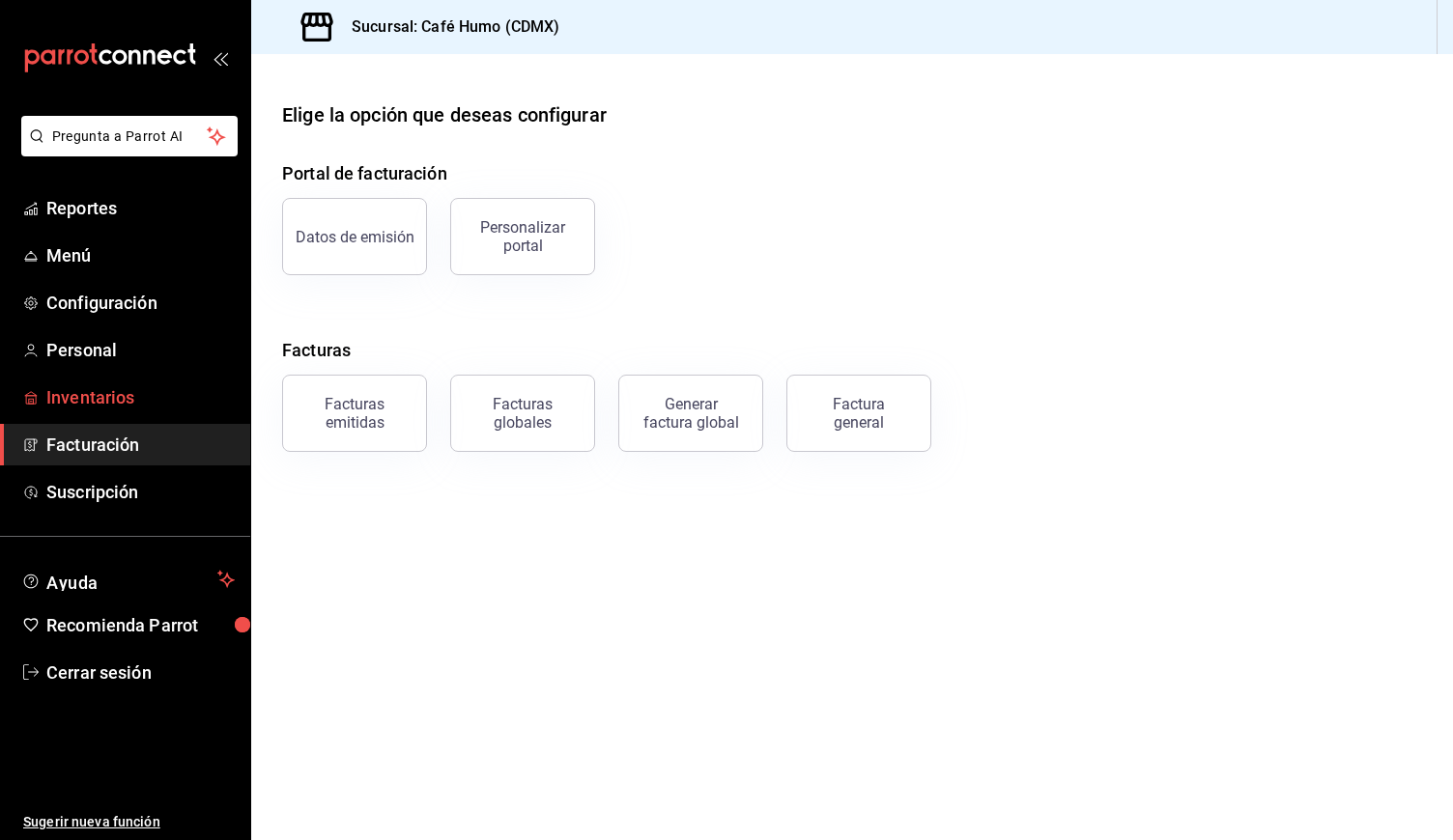
click at [133, 408] on span "Inventarios" at bounding box center [141, 398] width 188 height 26
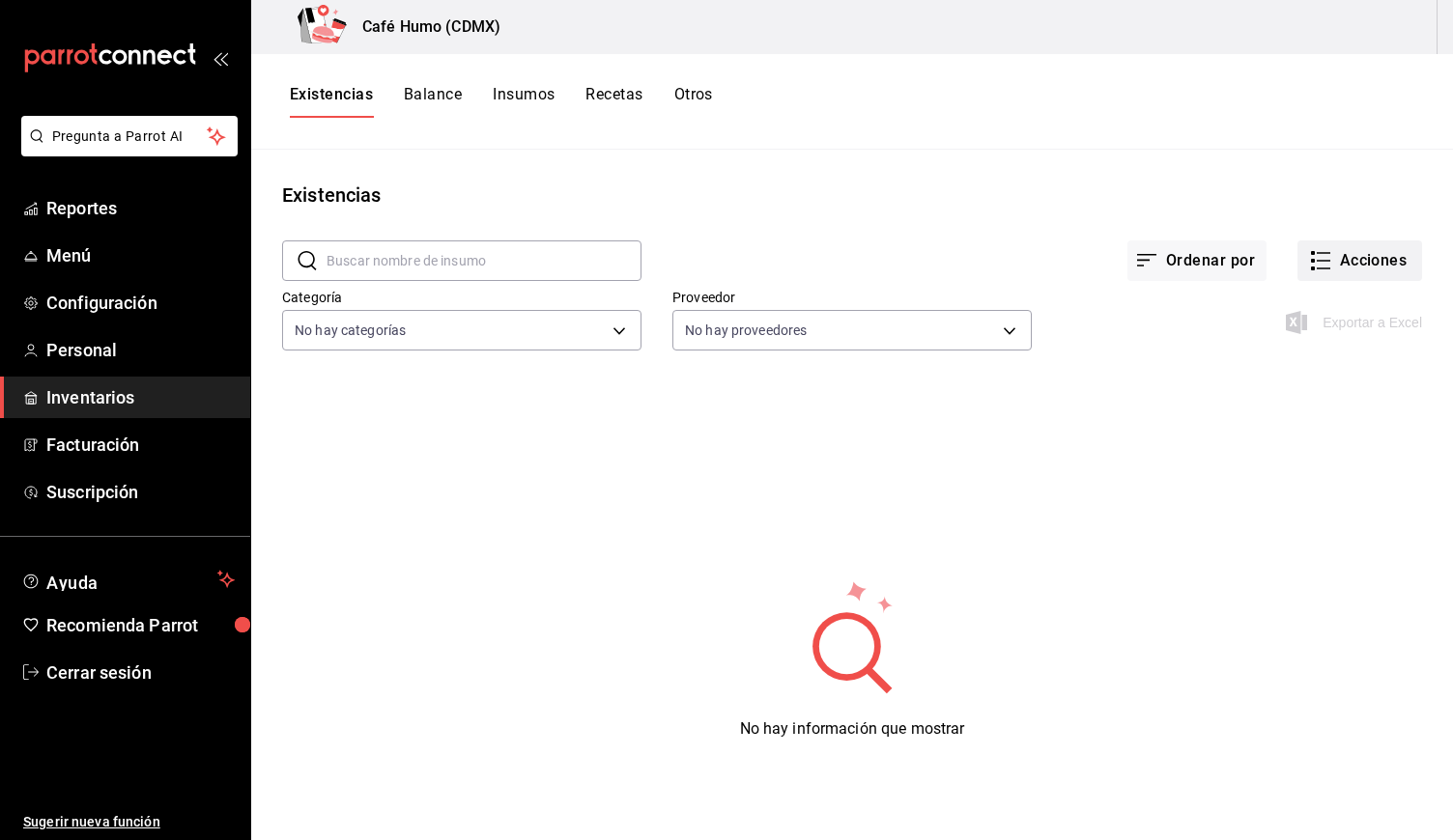
click at [1375, 276] on button "Acciones" at bounding box center [1359, 260] width 125 height 41
click at [1147, 264] on div at bounding box center [726, 420] width 1453 height 840
click at [1147, 264] on icon "button" at bounding box center [1146, 260] width 23 height 23
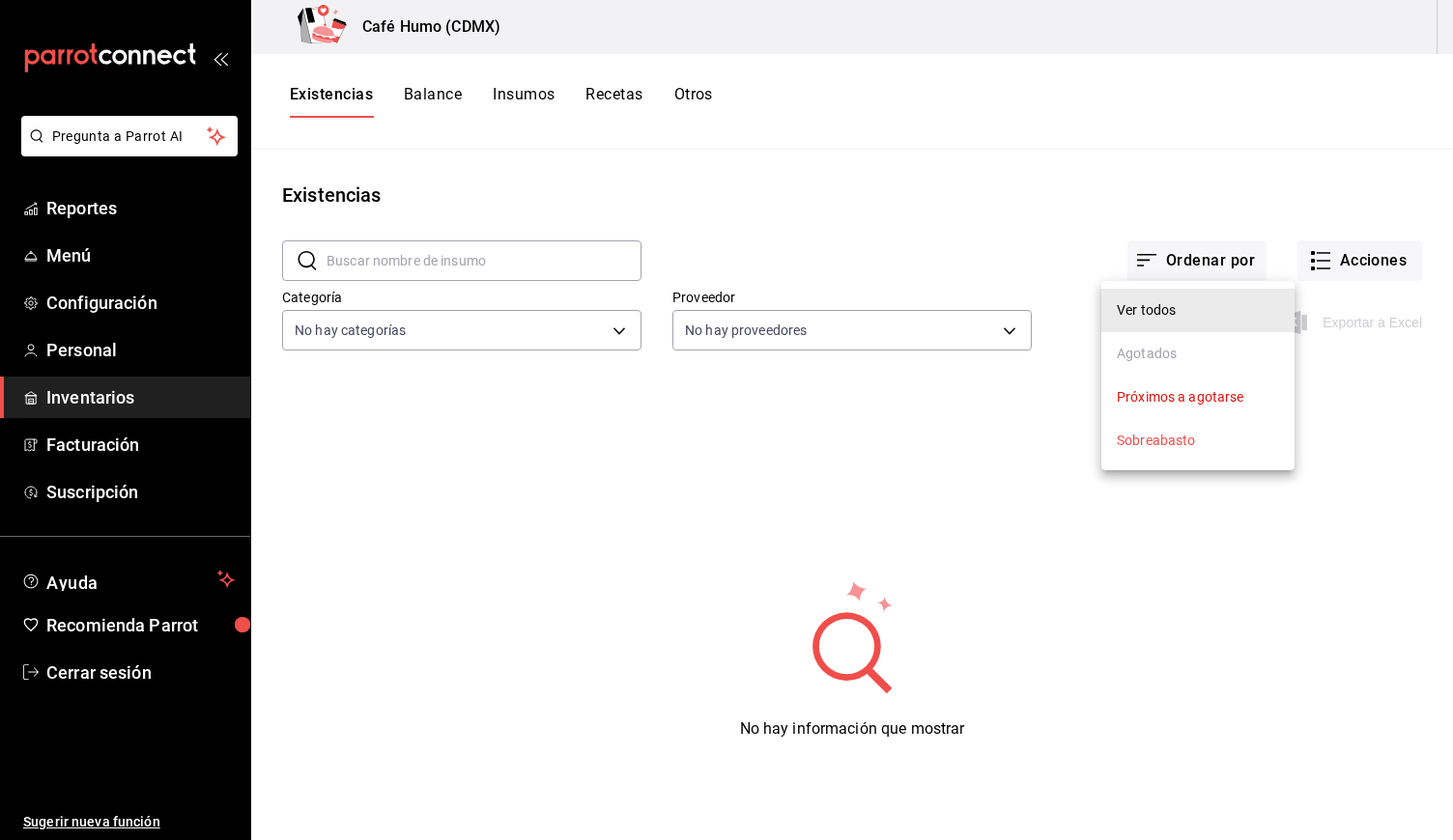
click at [1147, 264] on div at bounding box center [726, 420] width 1453 height 840
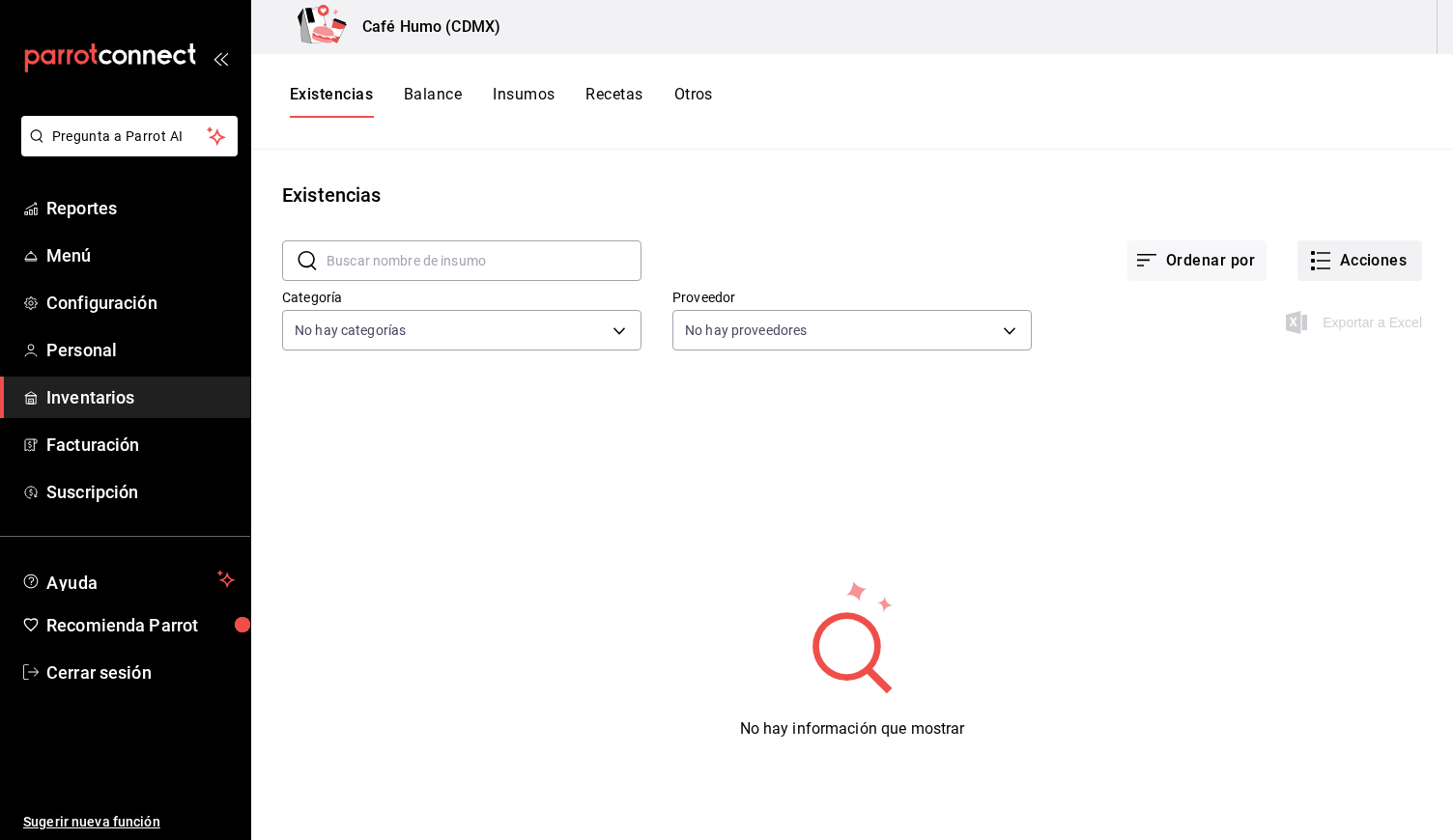
click at [1310, 268] on rect "button" at bounding box center [1312, 268] width 4 height 4
click at [90, 437] on div at bounding box center [726, 420] width 1453 height 840
click at [83, 441] on span "Facturación" at bounding box center [141, 444] width 188 height 26
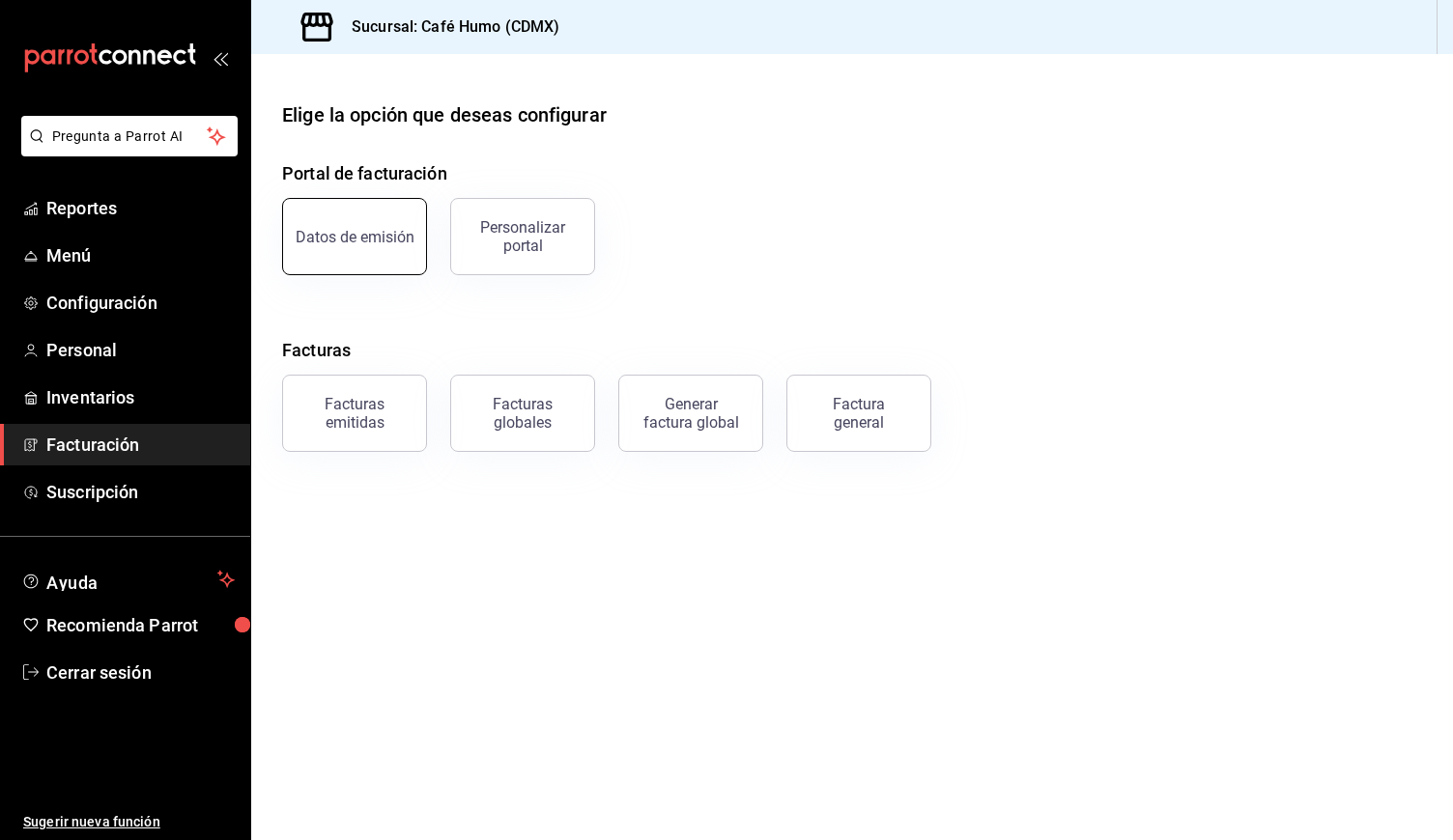
click at [359, 238] on div "Datos de emisión" at bounding box center [355, 237] width 119 height 18
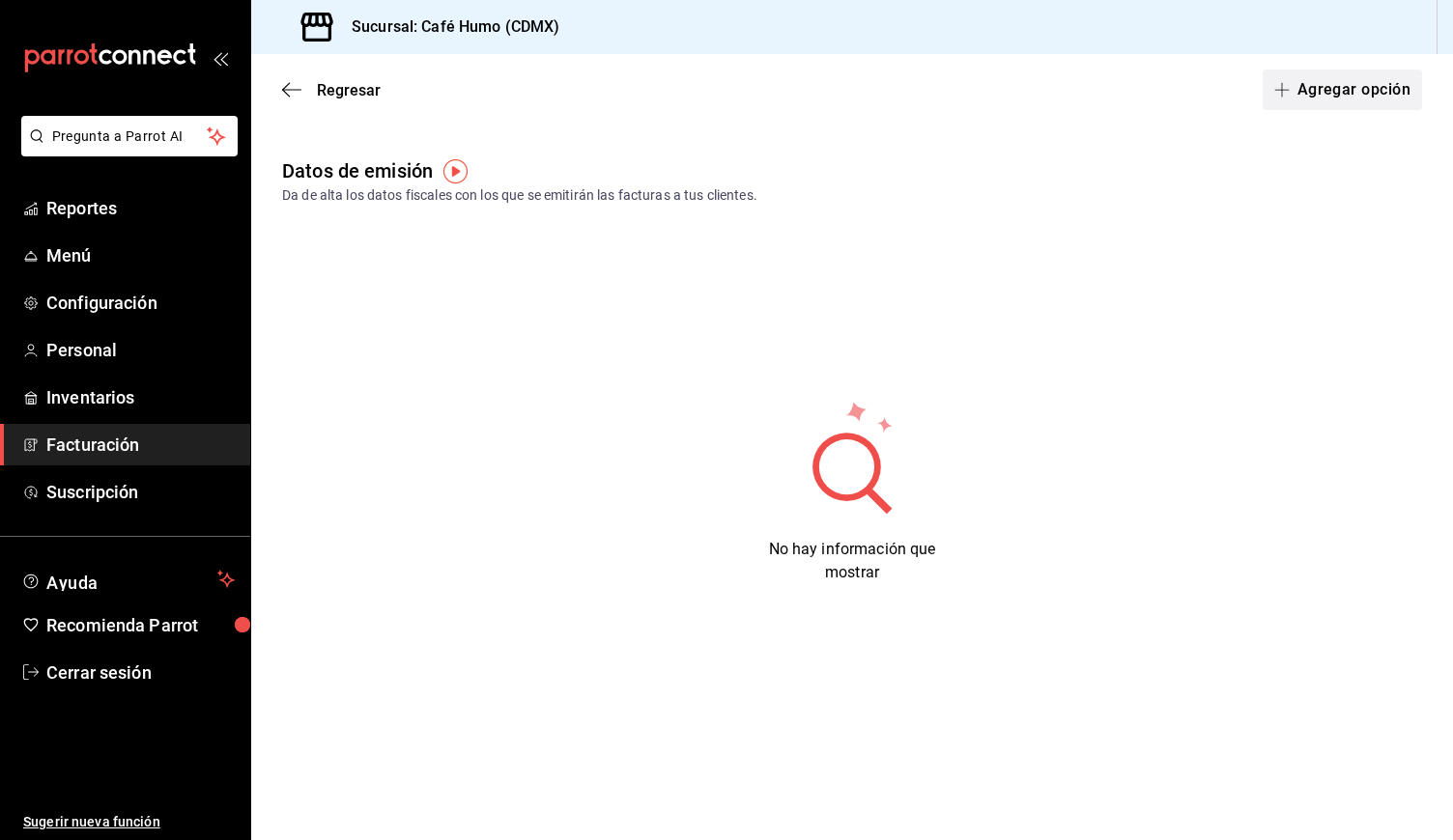
click at [1333, 83] on button "Agregar opción" at bounding box center [1342, 90] width 159 height 41
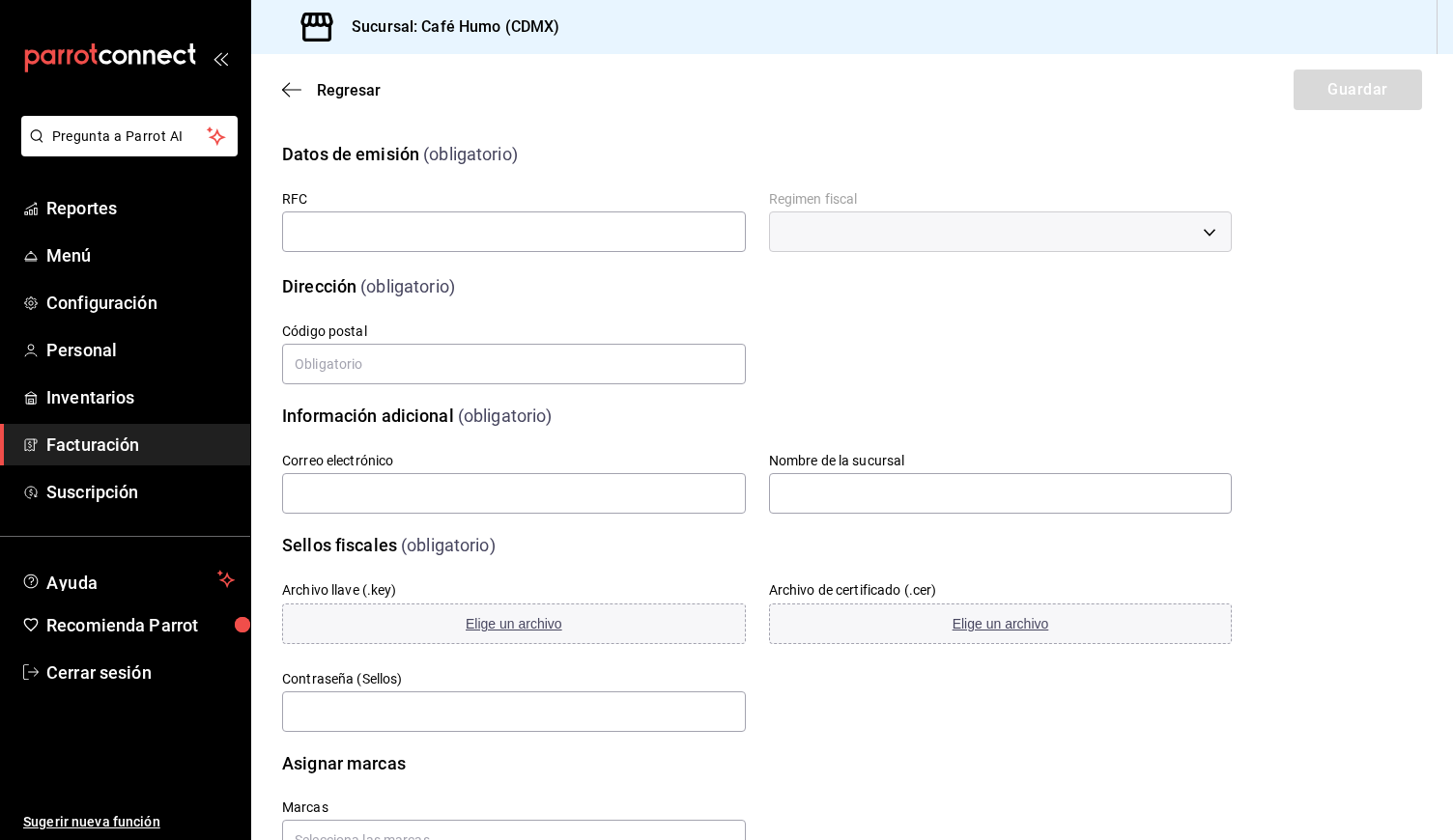
scroll to position [67, 0]
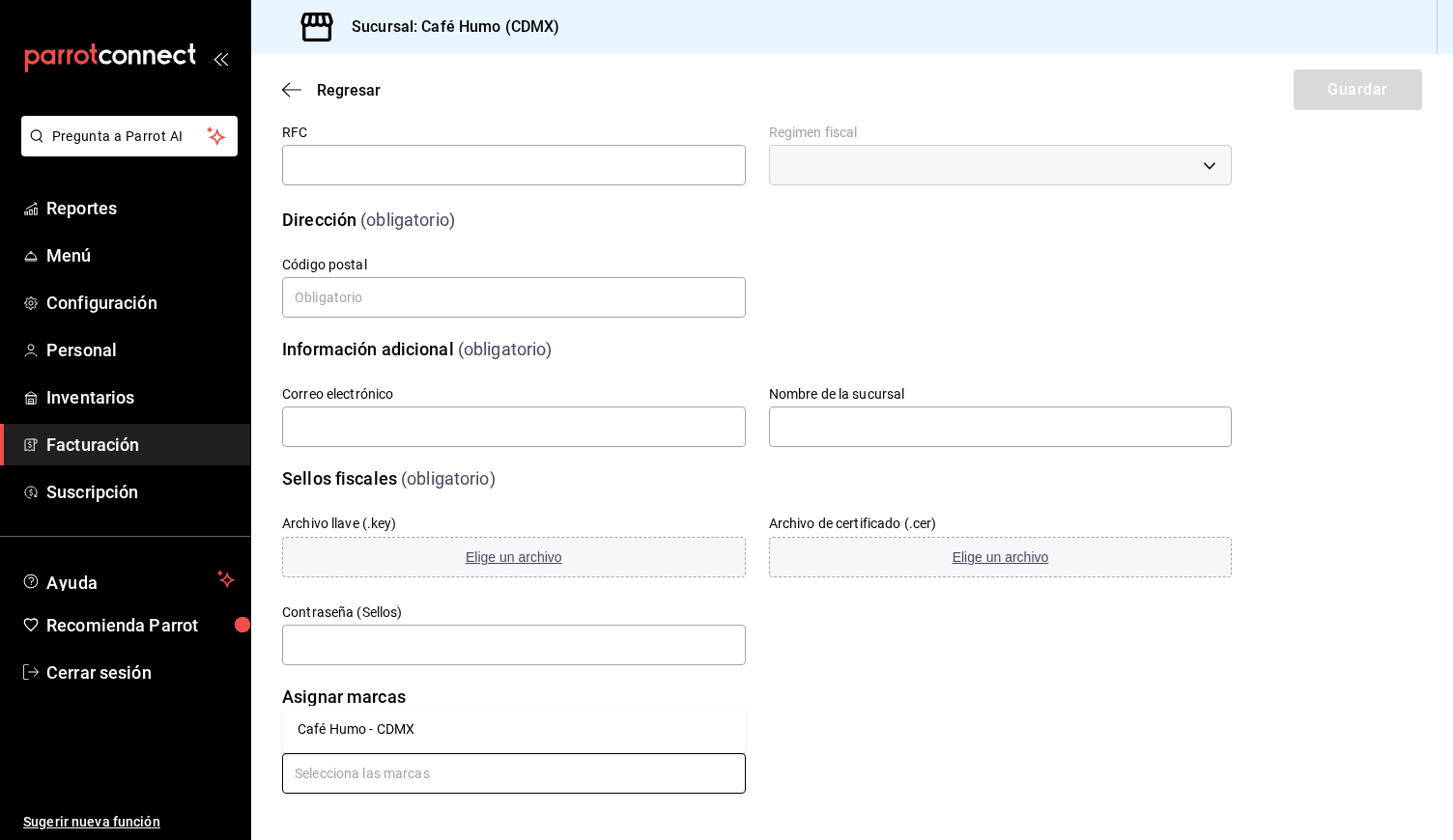
click at [506, 773] on input "text" at bounding box center [513, 773] width 463 height 41
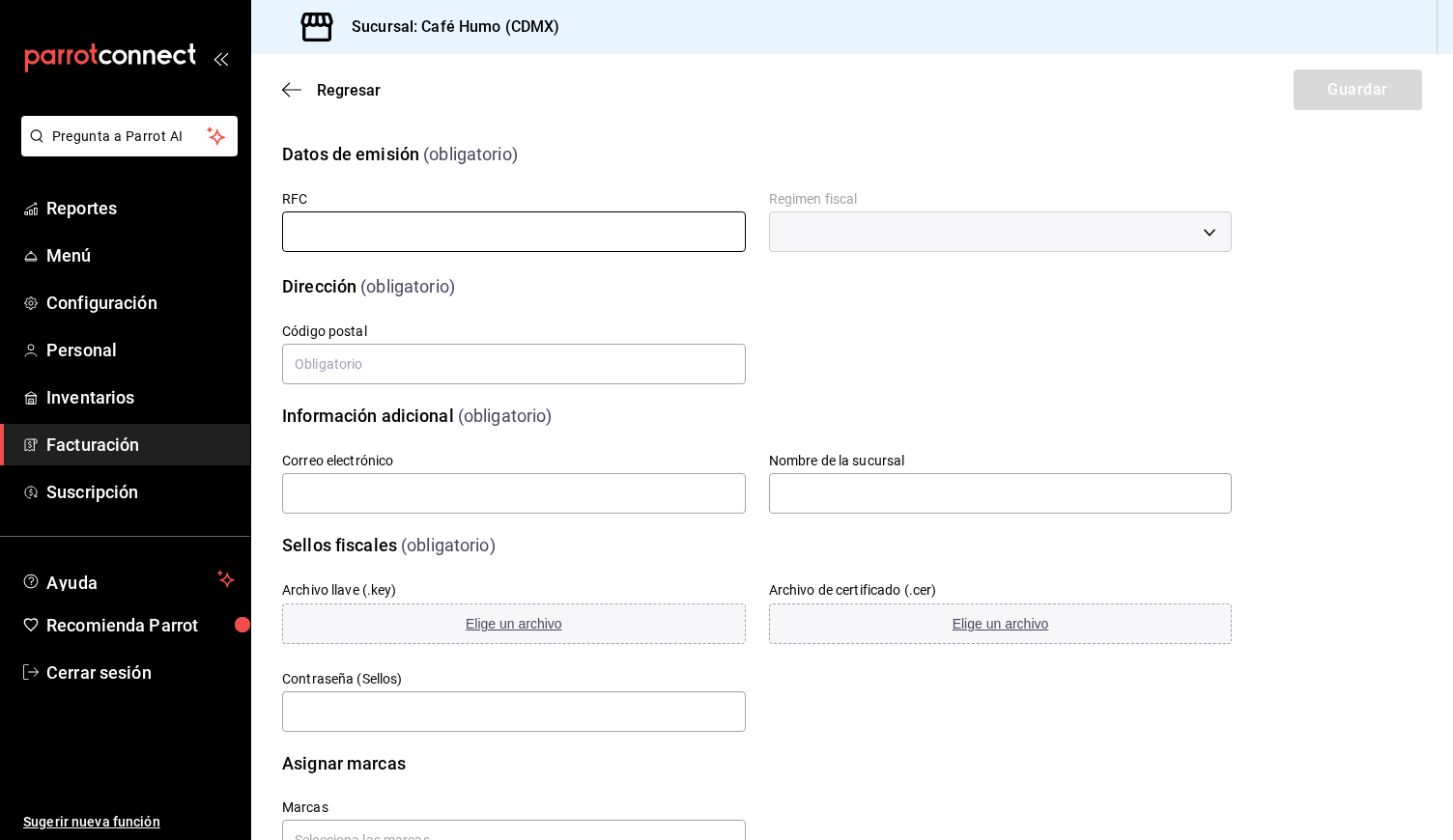
click at [437, 223] on input "text" at bounding box center [513, 231] width 463 height 41
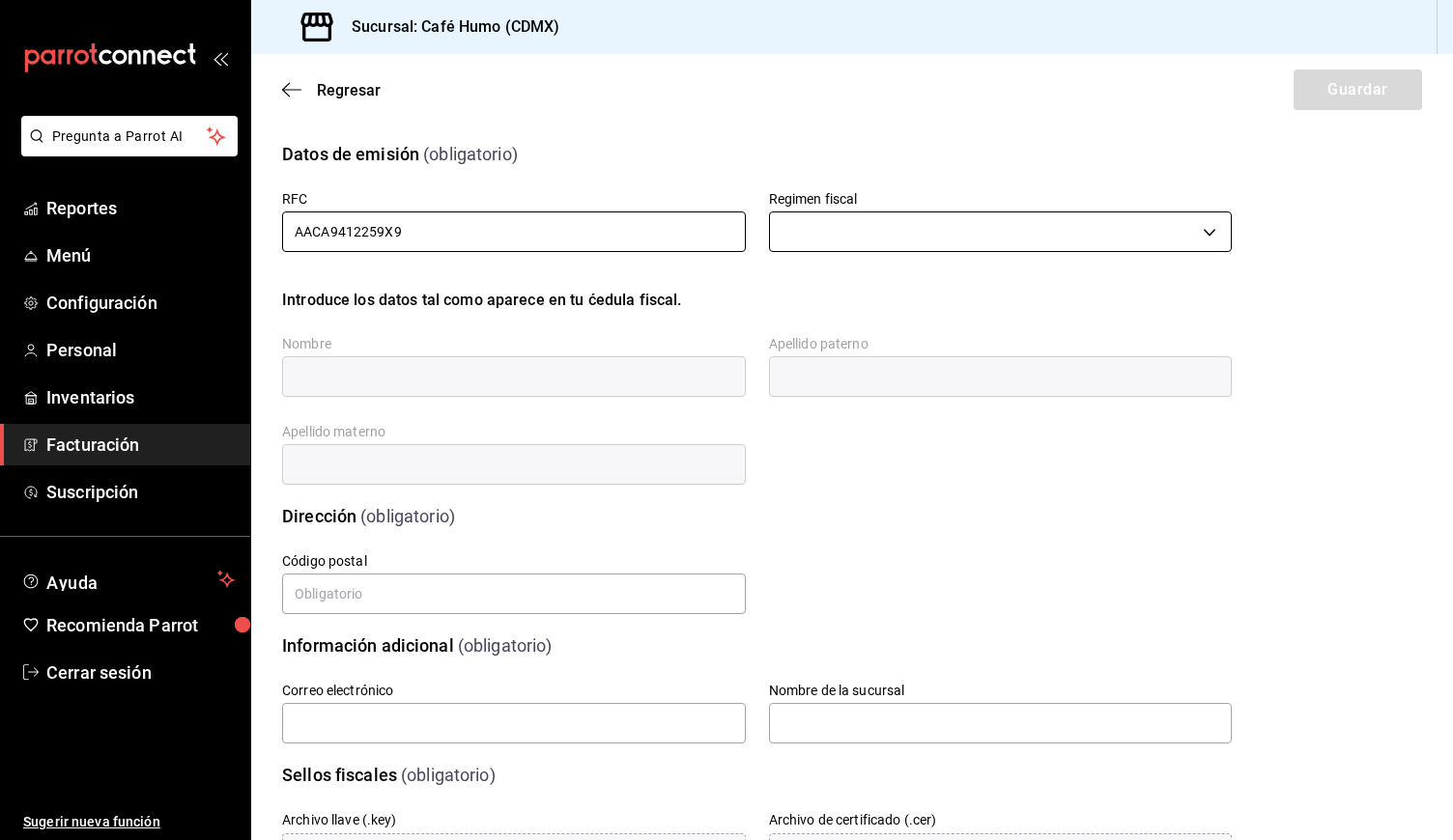
type input "AACA9412259X9"
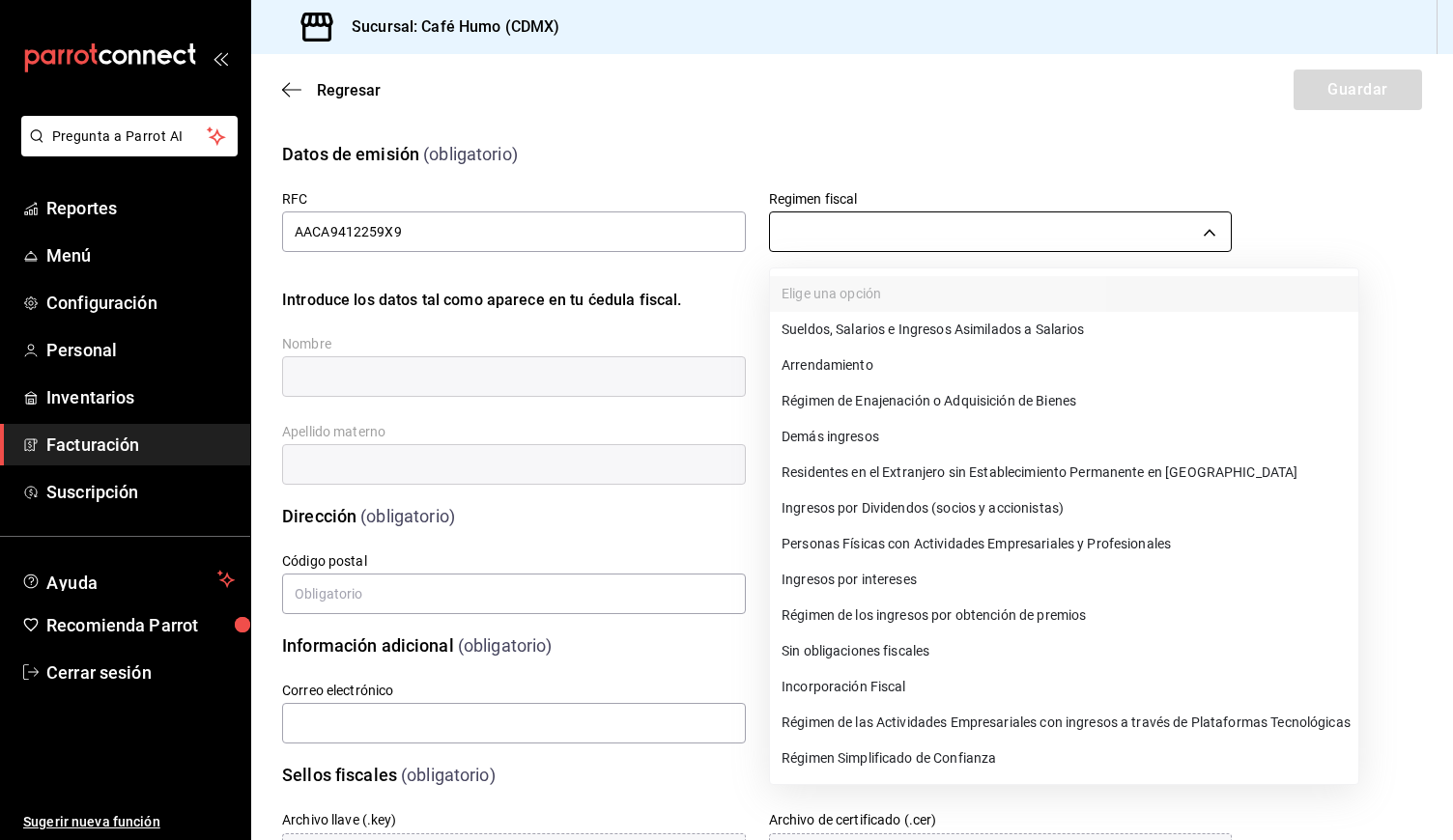
click at [895, 227] on body "Pregunta a Parrot AI Reportes Menú Configuración Personal Inventarios Facturaci…" at bounding box center [726, 420] width 1453 height 840
click at [887, 546] on li "Personas Físicas con Actividades Empresariales y Profesionales" at bounding box center [1063, 544] width 588 height 36
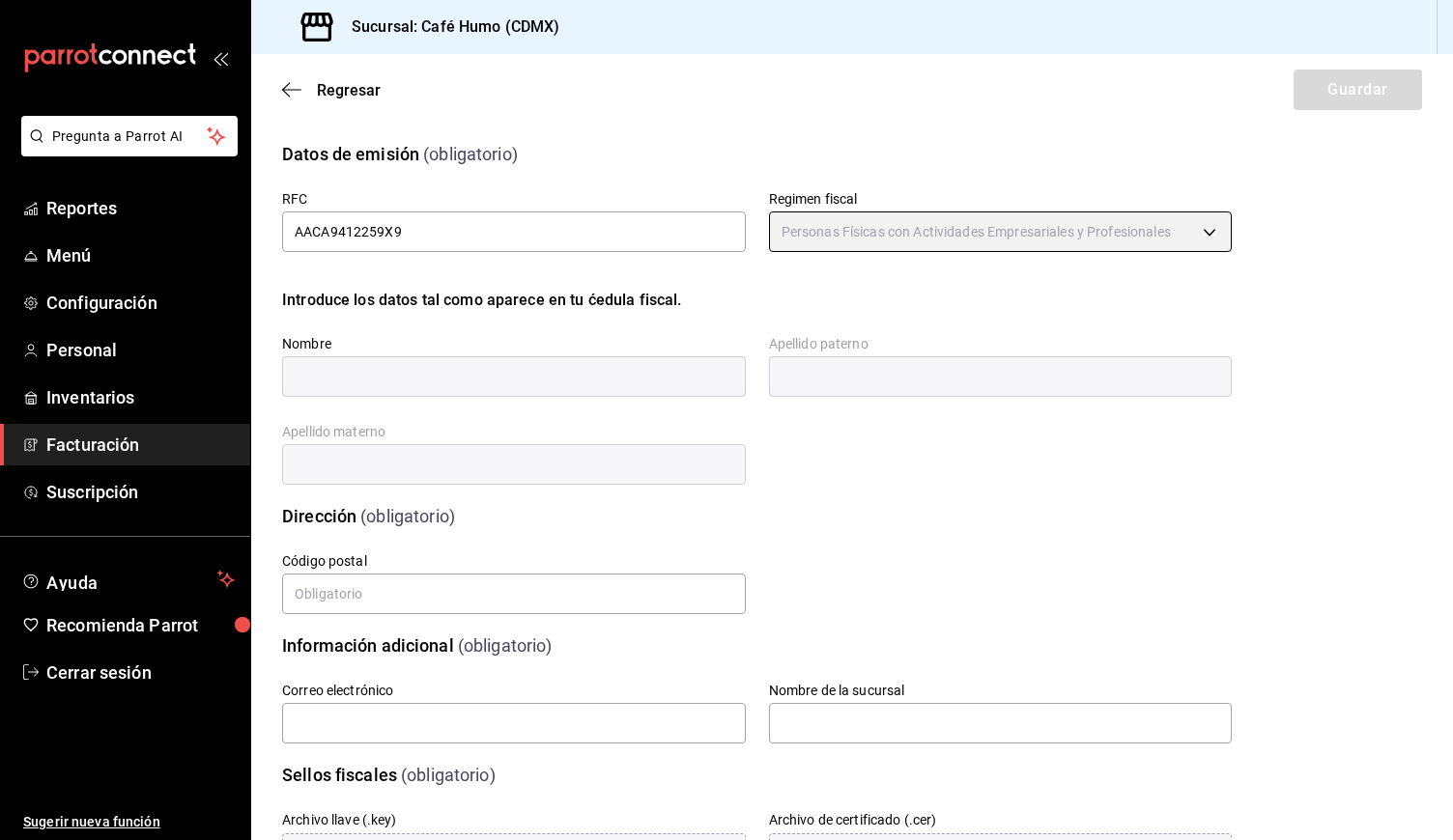
type input "612"
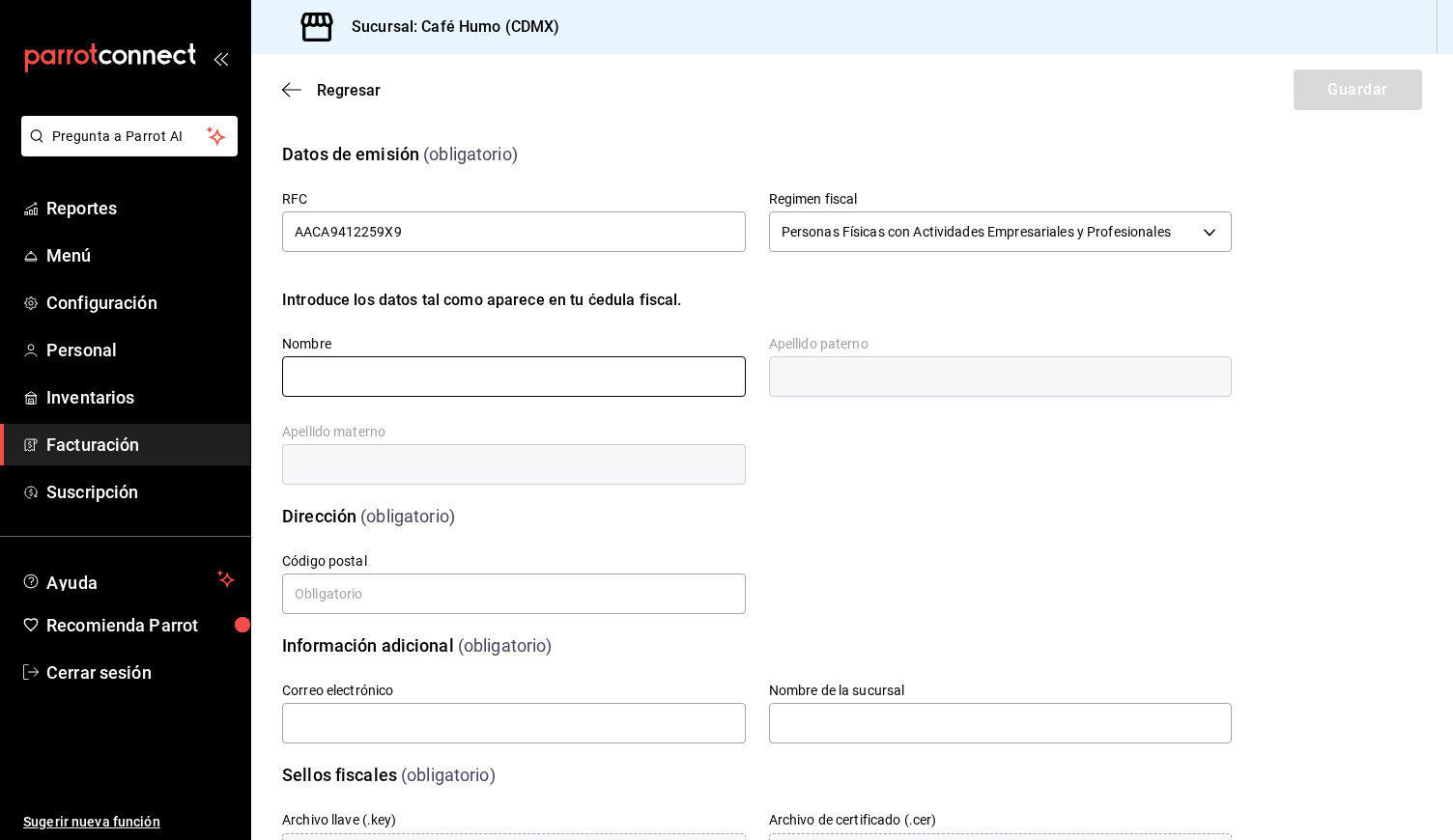
click at [462, 391] on input "text" at bounding box center [513, 377] width 463 height 41
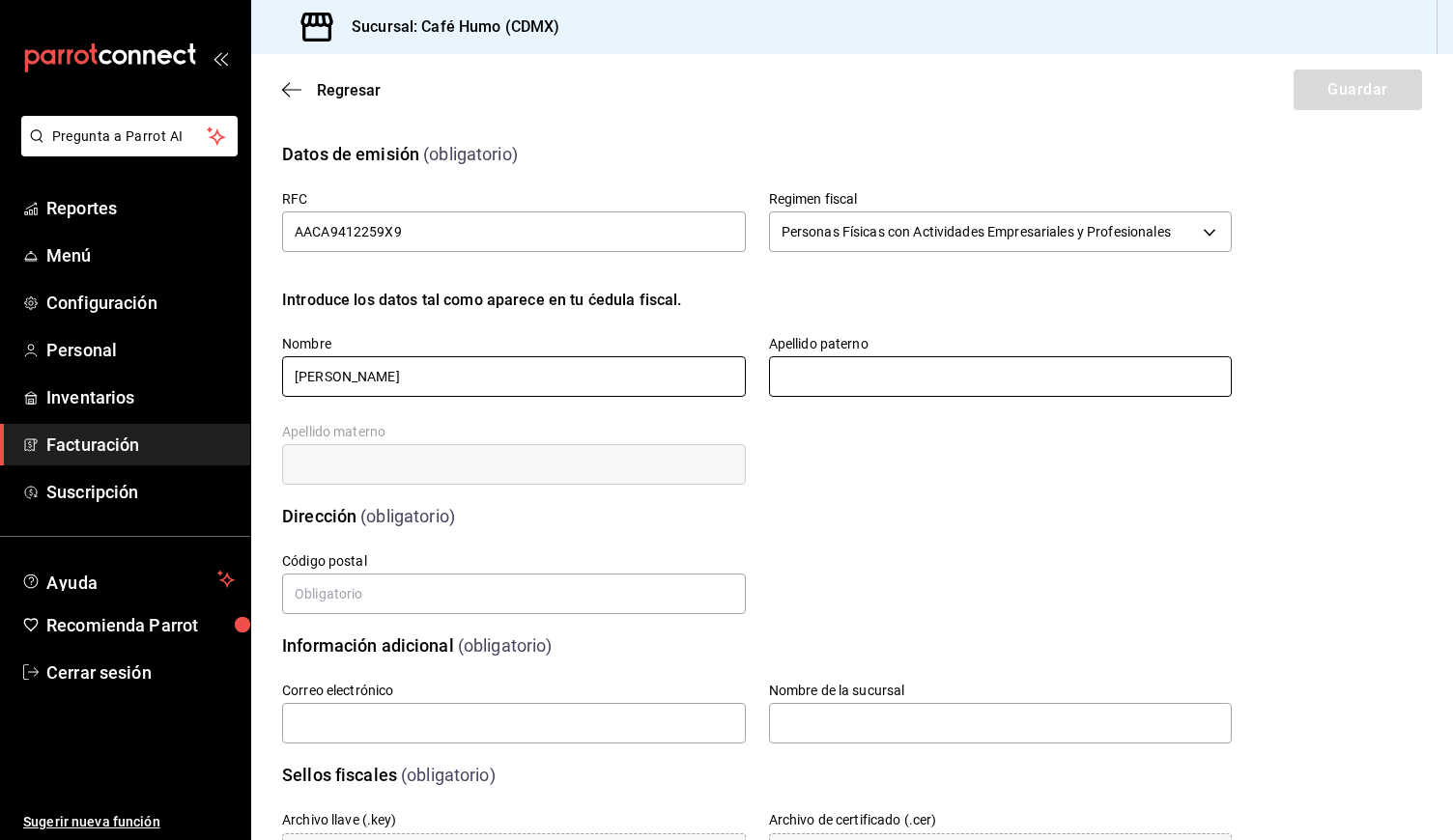
type input "[PERSON_NAME]"
click at [880, 382] on input "text" at bounding box center [1000, 377] width 463 height 41
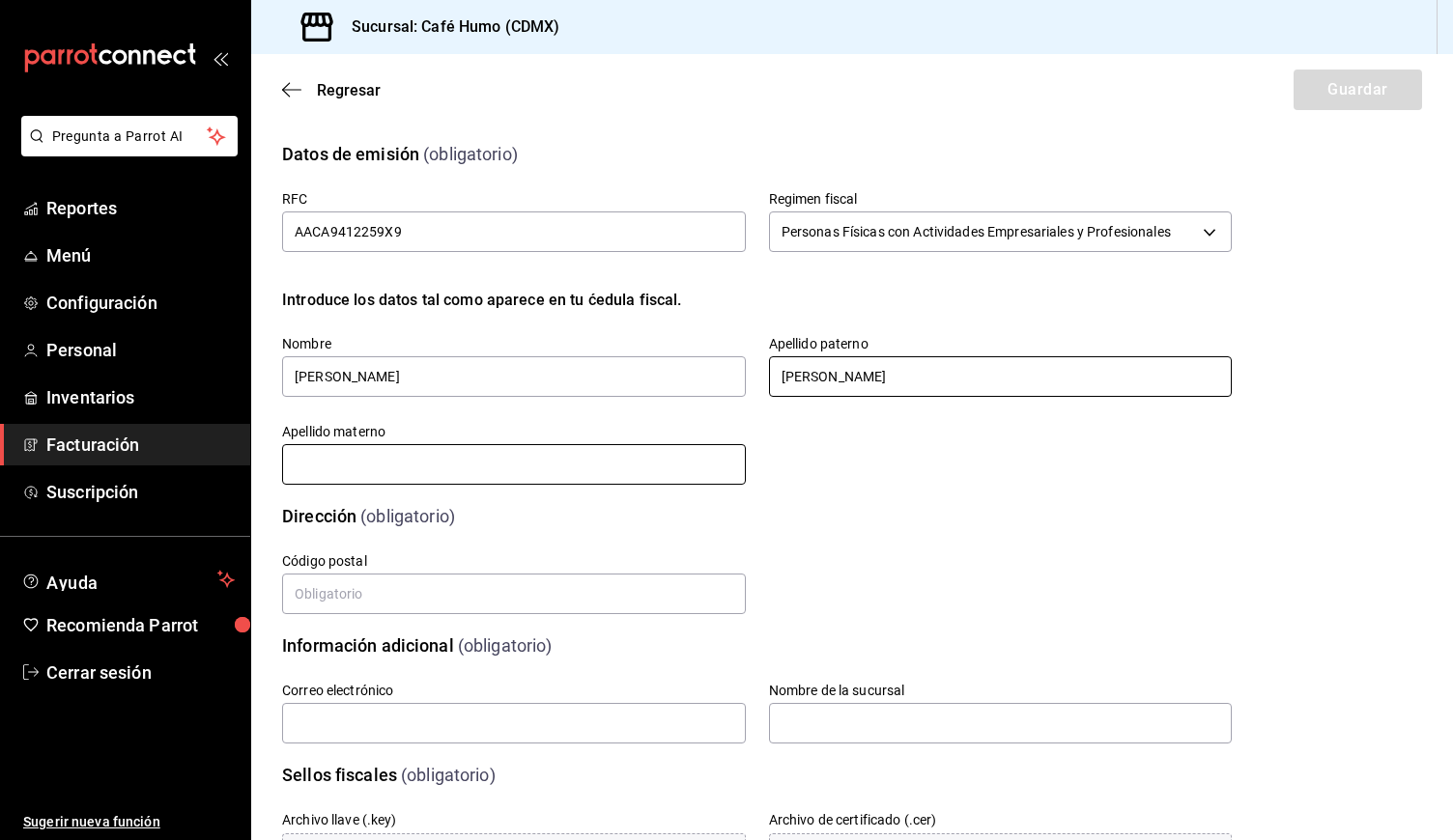
type input "[PERSON_NAME]"
click at [470, 458] on input "text" at bounding box center [513, 464] width 463 height 41
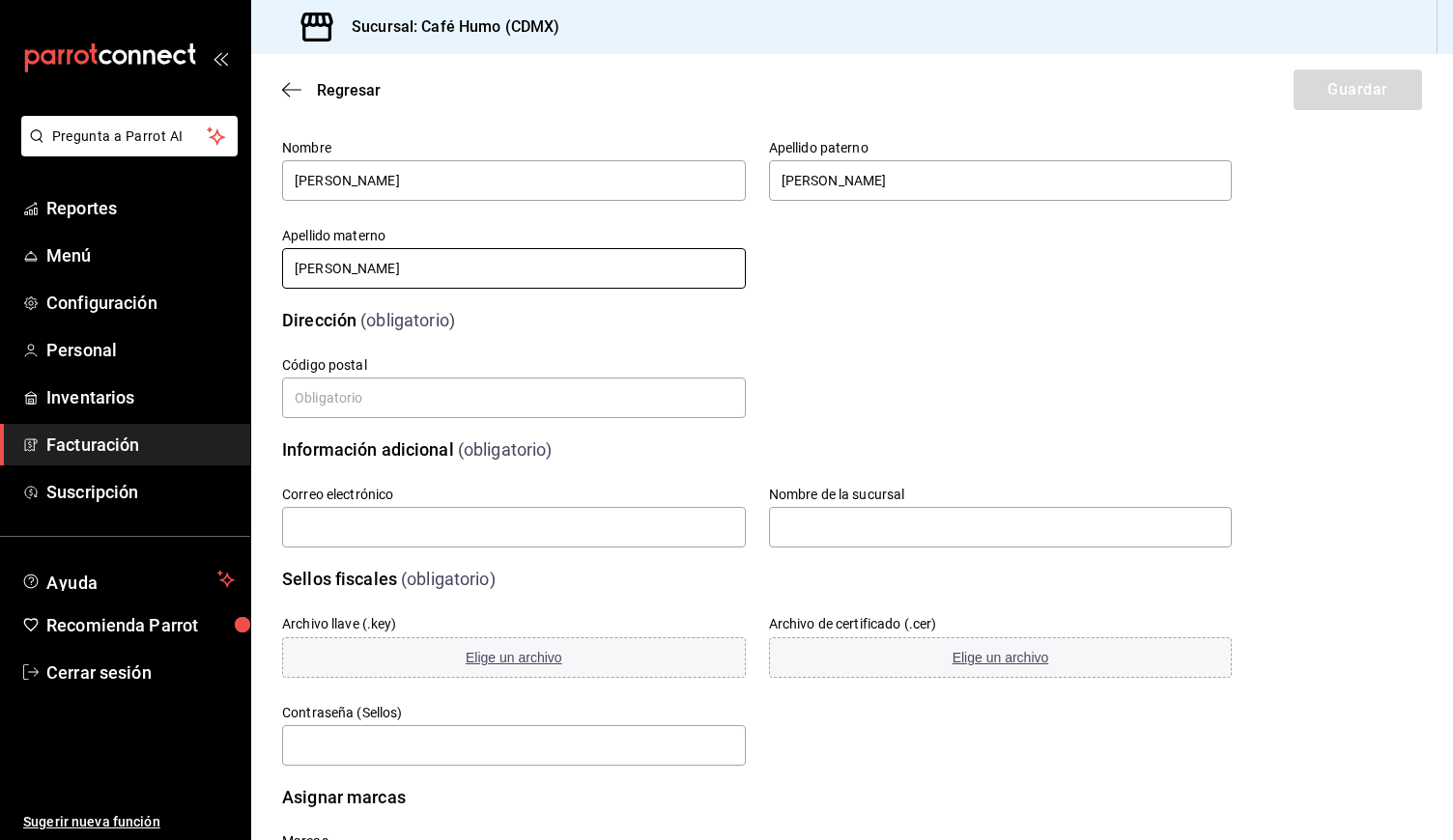
scroll to position [208, 0]
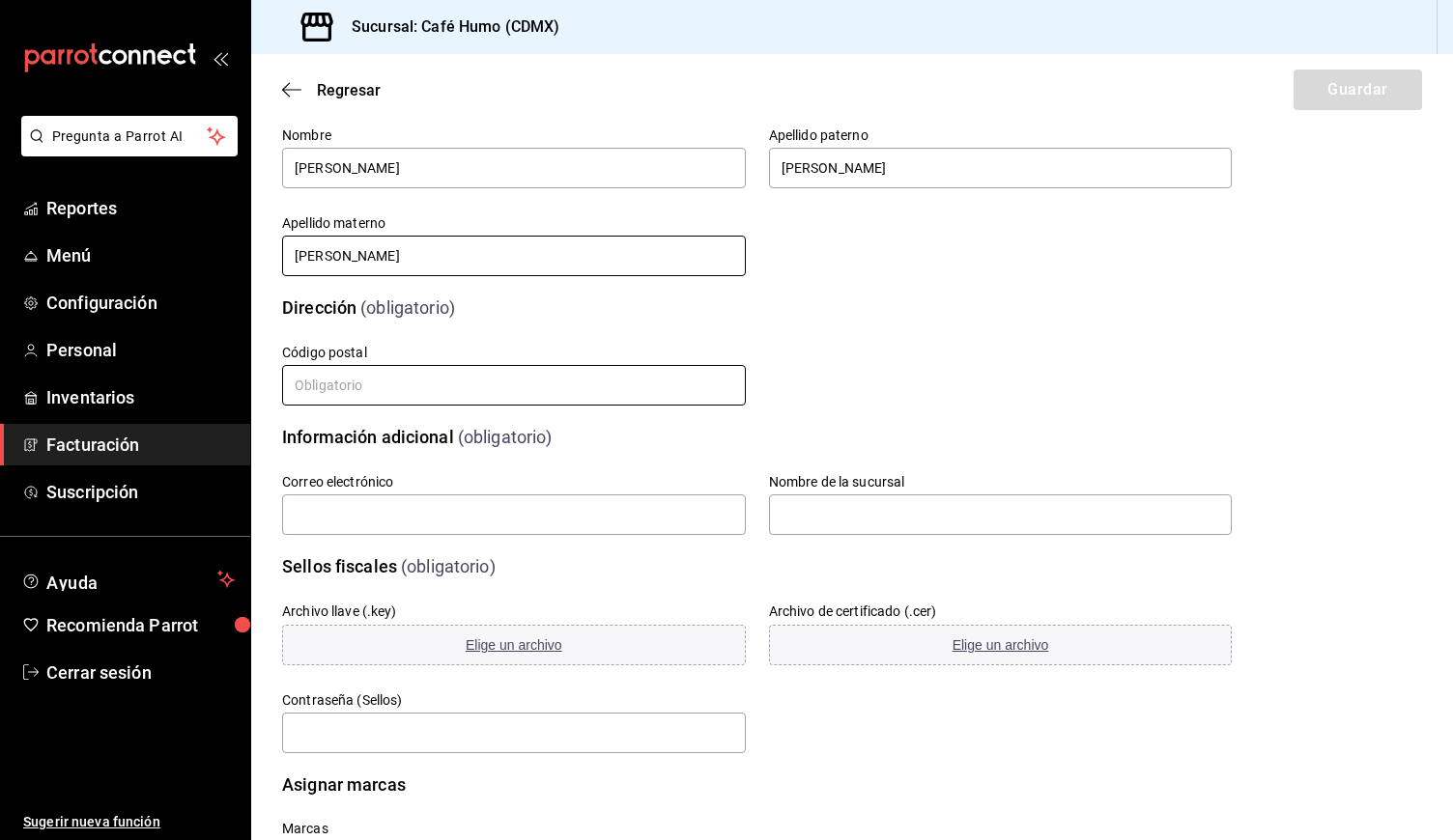
type input "[PERSON_NAME]"
click at [549, 390] on input "text" at bounding box center [513, 385] width 463 height 41
type input "06100"
click at [419, 508] on input "text" at bounding box center [513, 514] width 463 height 41
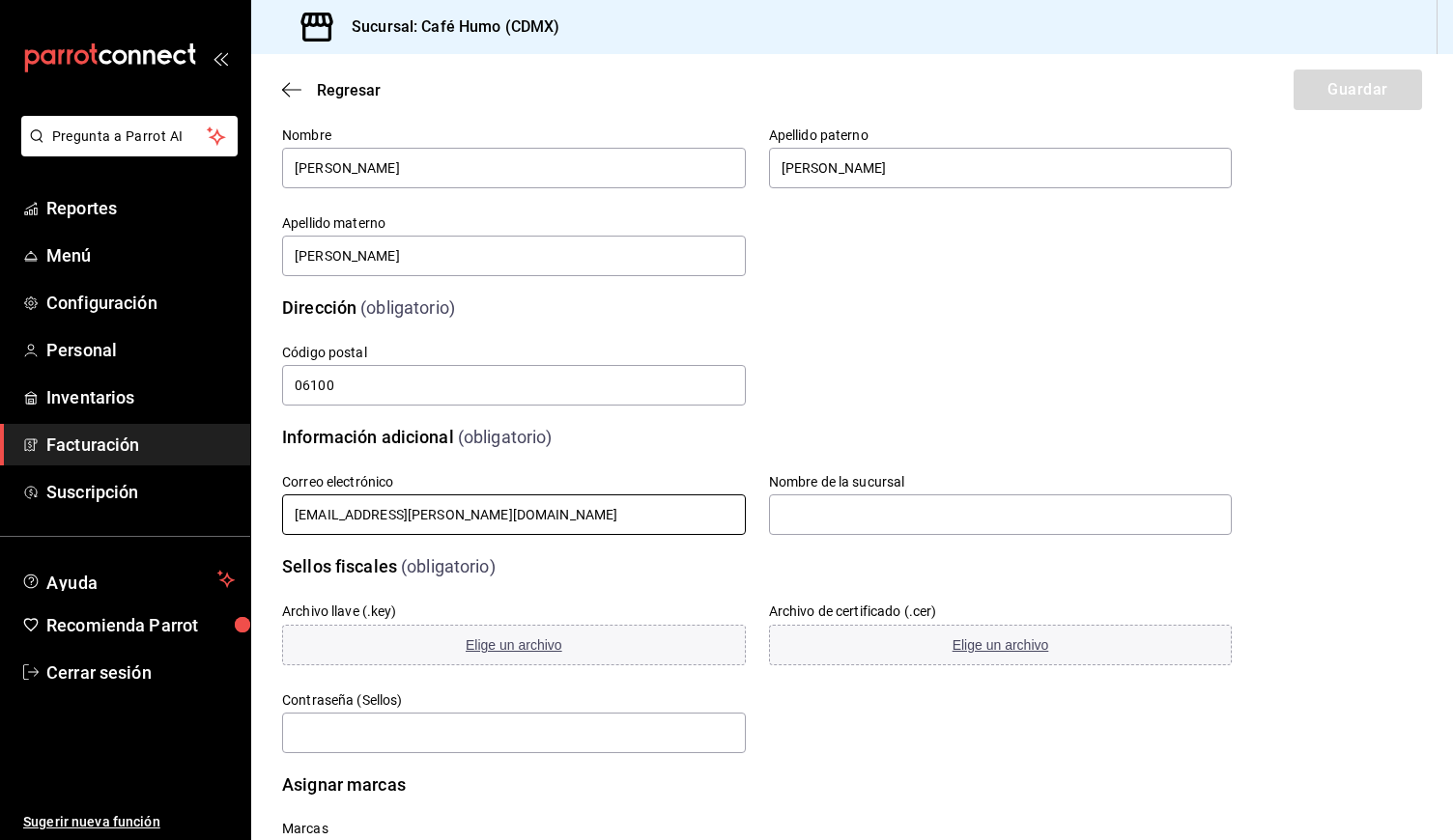
click at [419, 508] on input "[EMAIL_ADDRESS][PERSON_NAME][DOMAIN_NAME]" at bounding box center [513, 514] width 463 height 41
type input "[EMAIL_ADDRESS][PERSON_NAME][DOMAIN_NAME]"
click at [800, 525] on input "text" at bounding box center [1000, 514] width 463 height 41
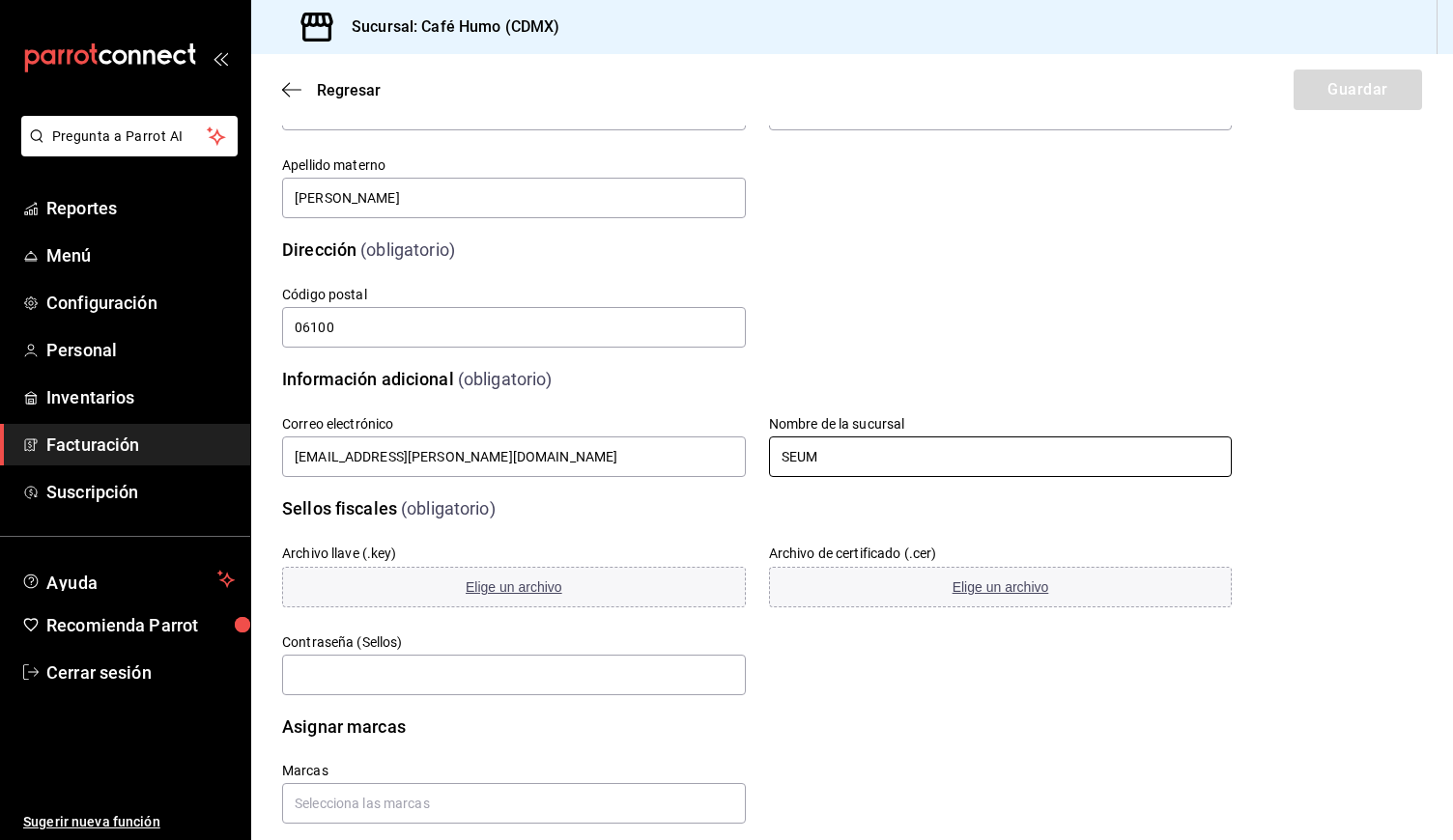
scroll to position [297, 0]
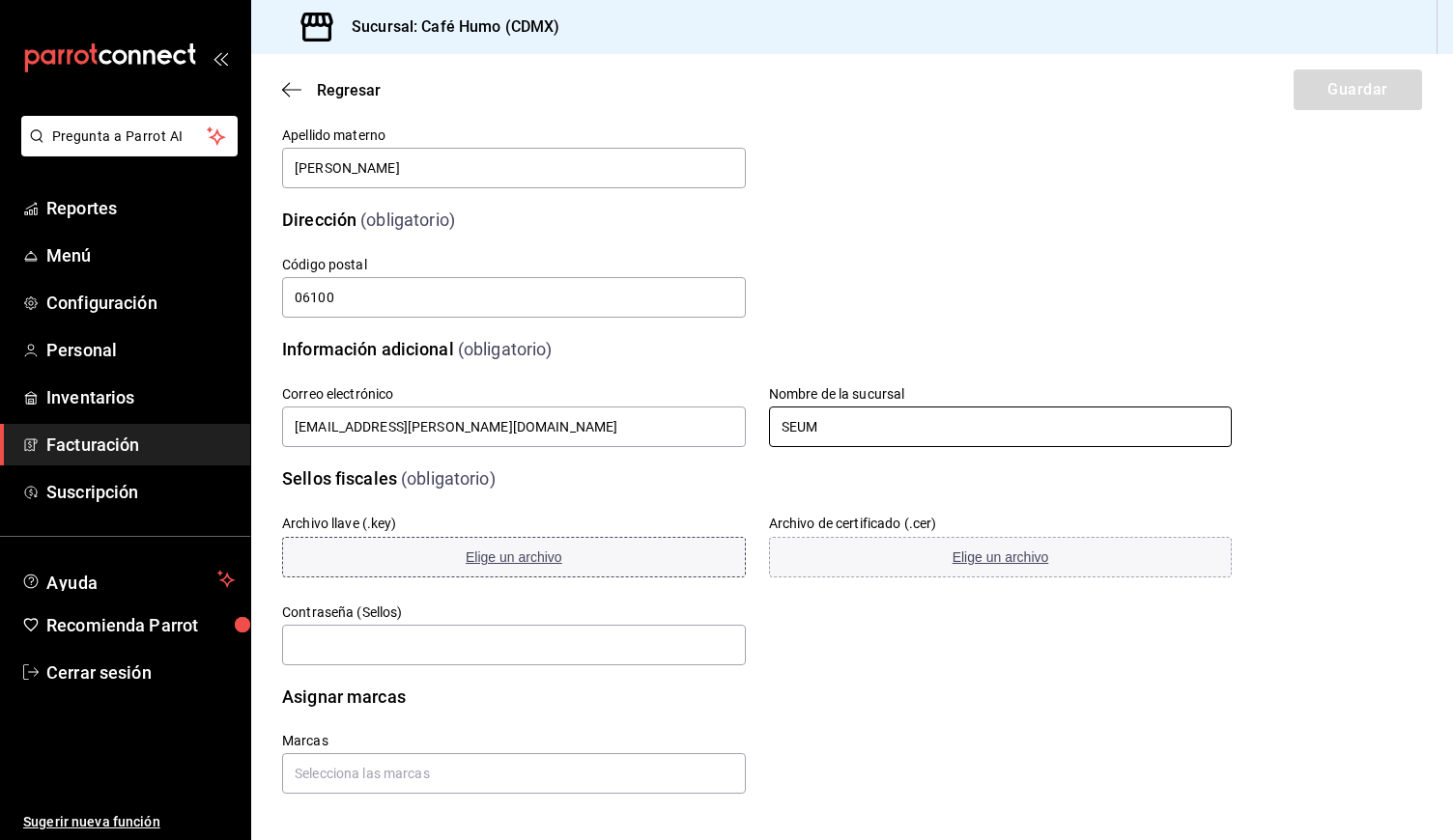
type input "SEUM"
click at [530, 565] on span "Elige un archivo" at bounding box center [513, 557] width 97 height 16
click at [1000, 557] on span "Elige un archivo" at bounding box center [1001, 557] width 97 height 16
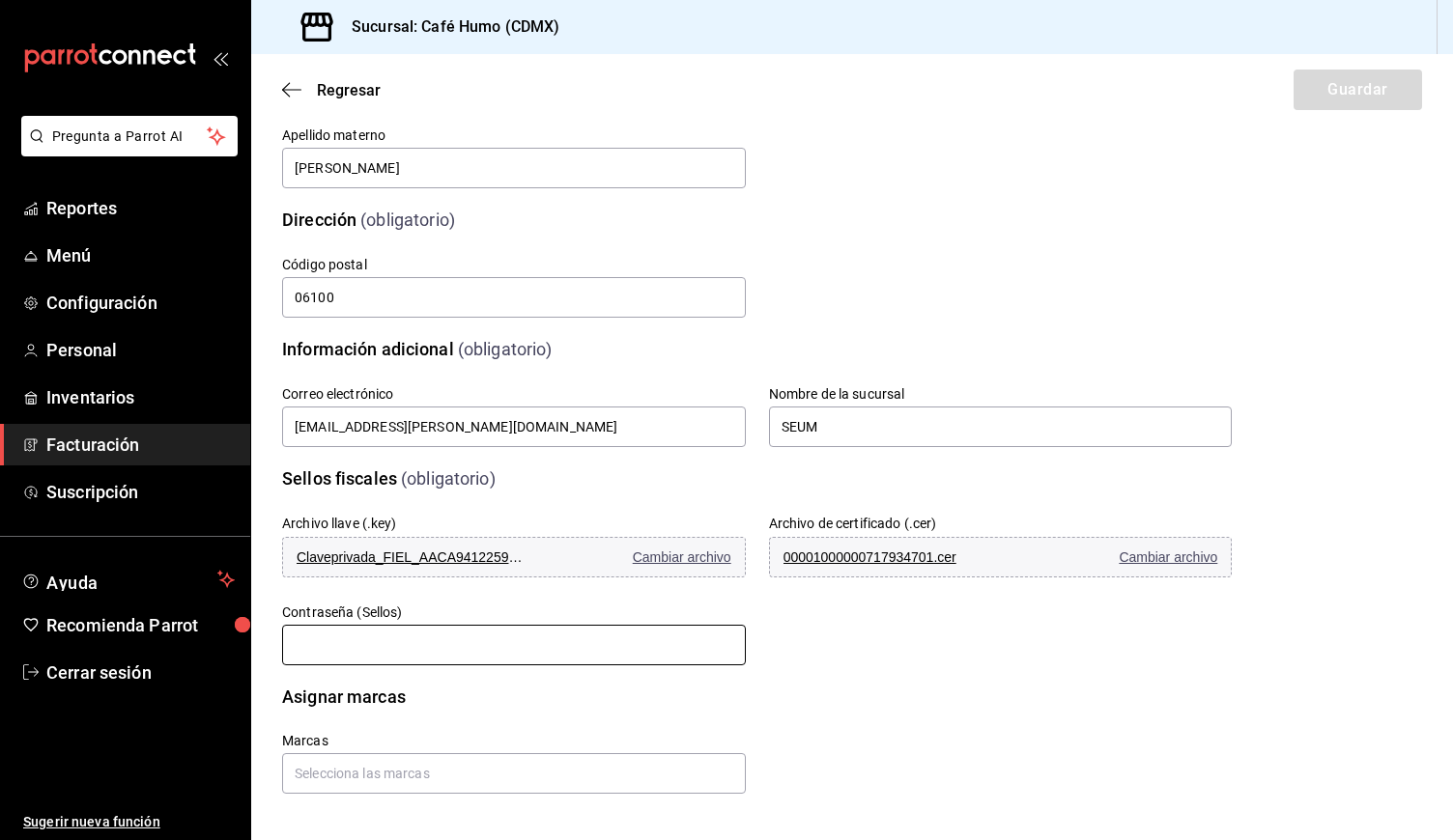
click at [531, 646] on input "text" at bounding box center [513, 645] width 463 height 41
type input "Alanaya100"
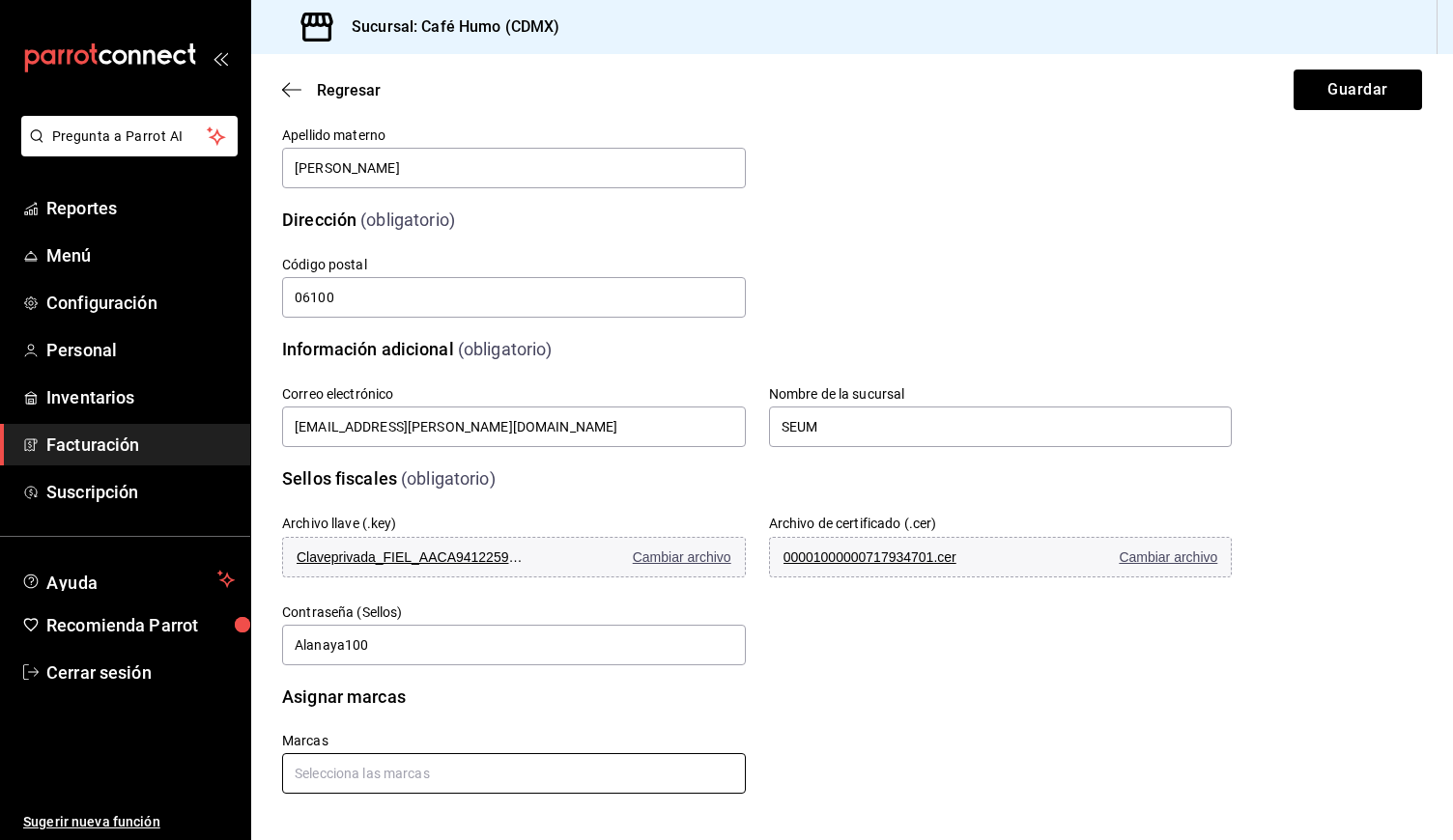
click at [385, 765] on input "text" at bounding box center [513, 773] width 463 height 41
click at [379, 737] on li "Café Humo - CDMX" at bounding box center [513, 729] width 463 height 32
click at [1096, 772] on div "Marcas Café Humo - CDMX" at bounding box center [732, 772] width 996 height 171
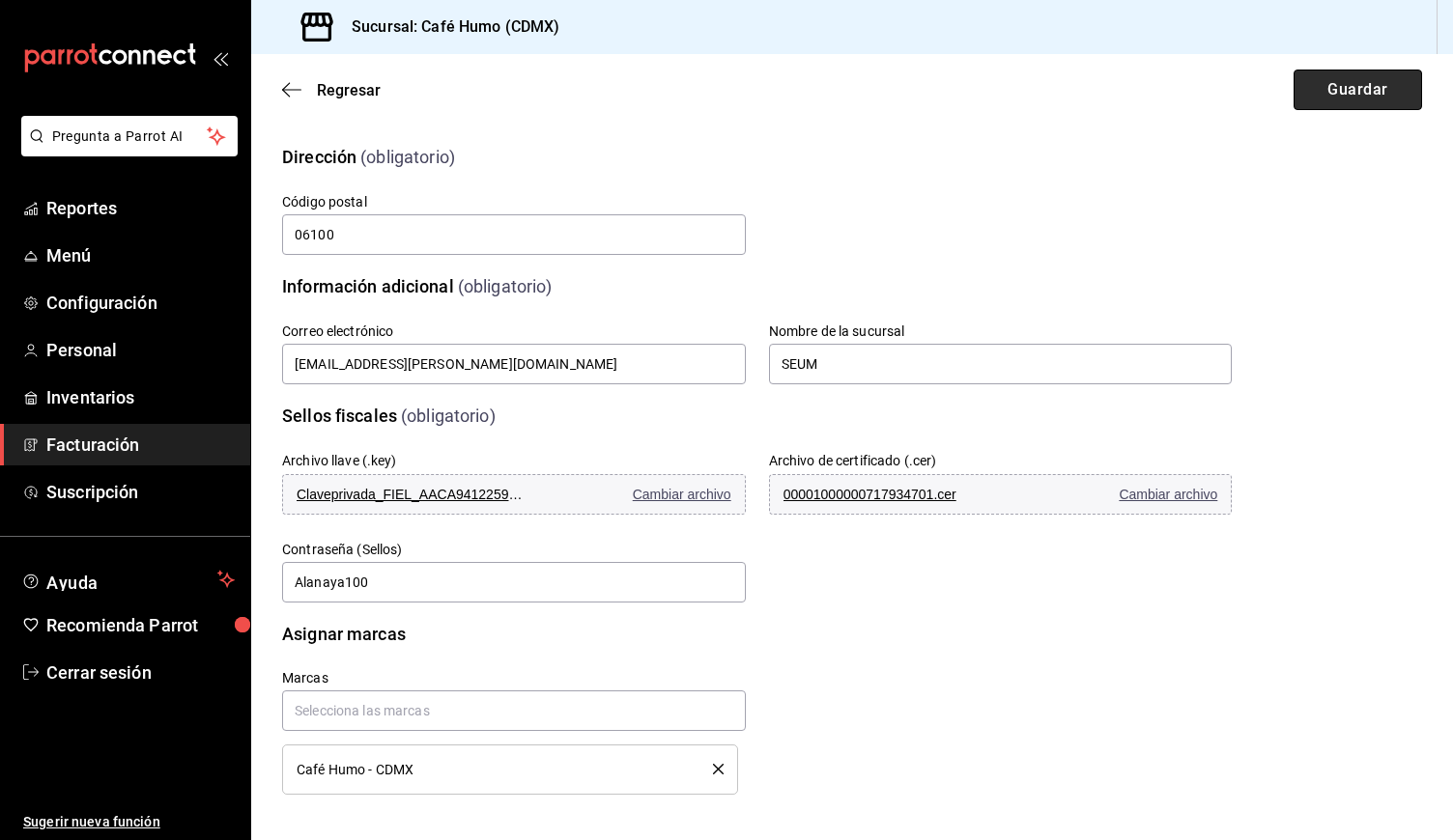
click at [1329, 101] on button "Guardar" at bounding box center [1357, 90] width 129 height 41
